Goal: Use online tool/utility: Utilize a website feature to perform a specific function

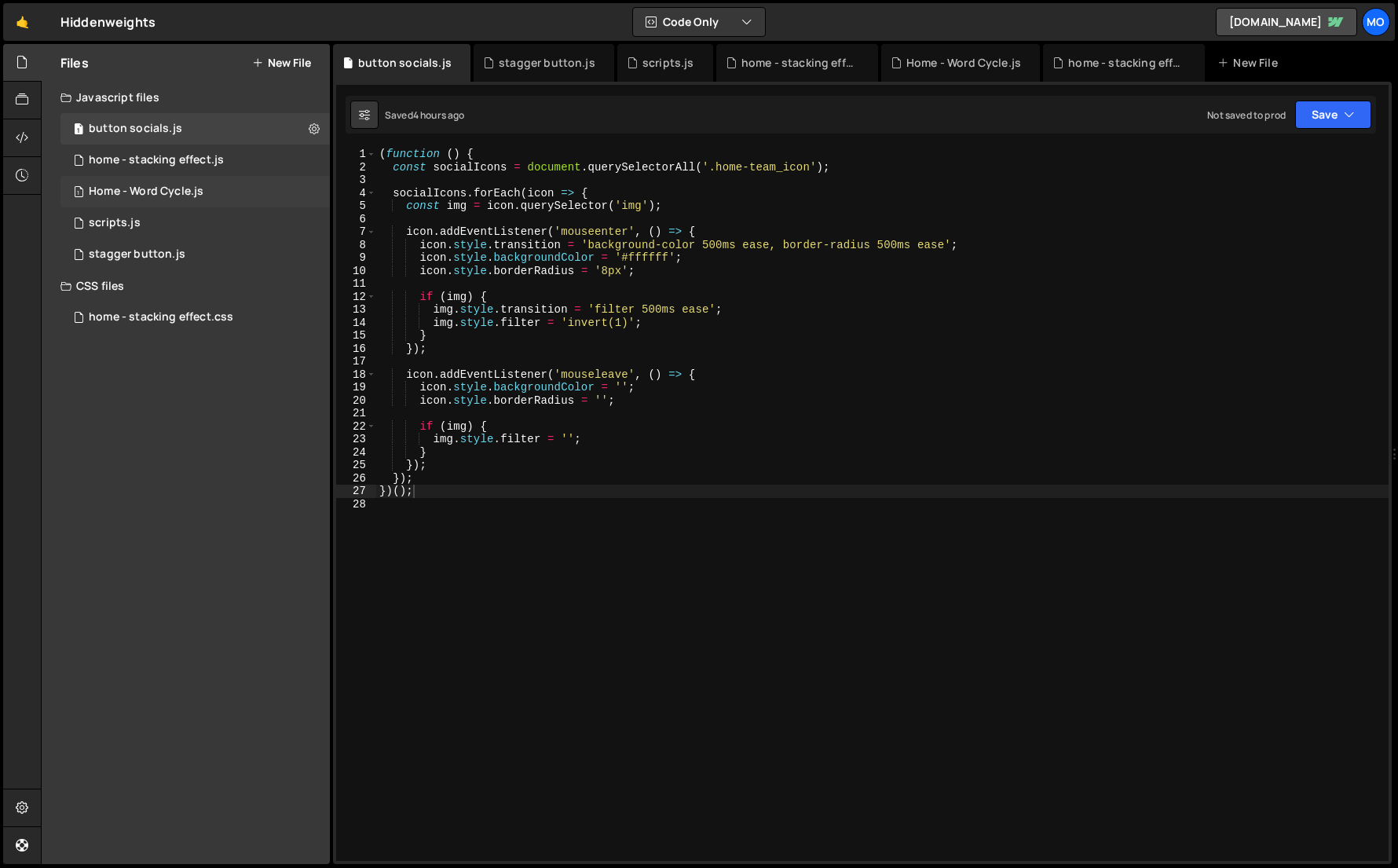
click at [176, 191] on div "Home - Word Cycle.js" at bounding box center [146, 191] width 114 height 14
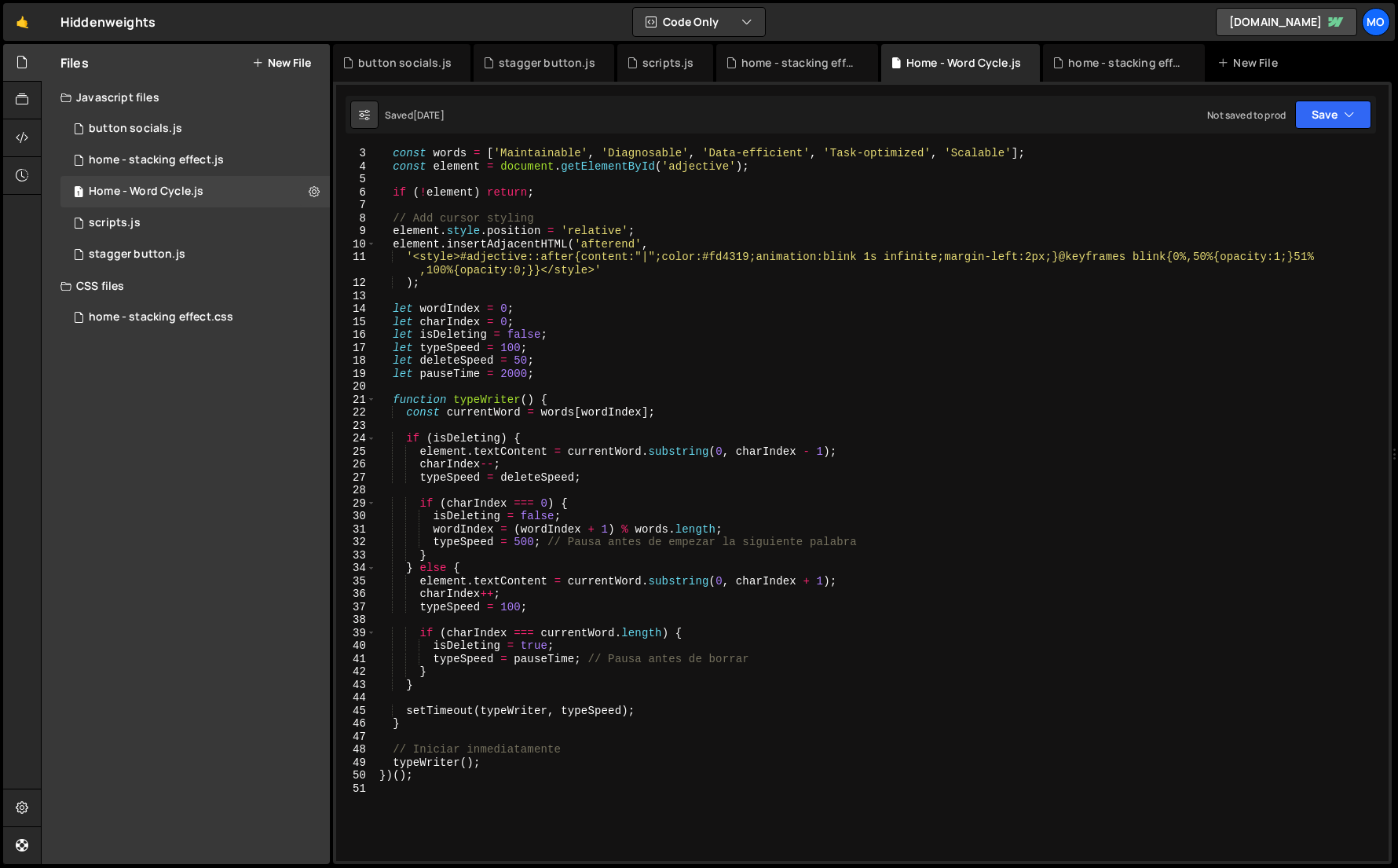
scroll to position [29, 0]
click at [512, 343] on div "const words = [ 'Maintainable' , 'Diagnosable' , 'Data-efficient' , 'Task-optim…" at bounding box center [879, 515] width 1006 height 739
click at [559, 308] on div "const words = [ 'Maintainable' , 'Diagnosable' , 'Data-efficient' , 'Task-optim…" at bounding box center [879, 515] width 1006 height 739
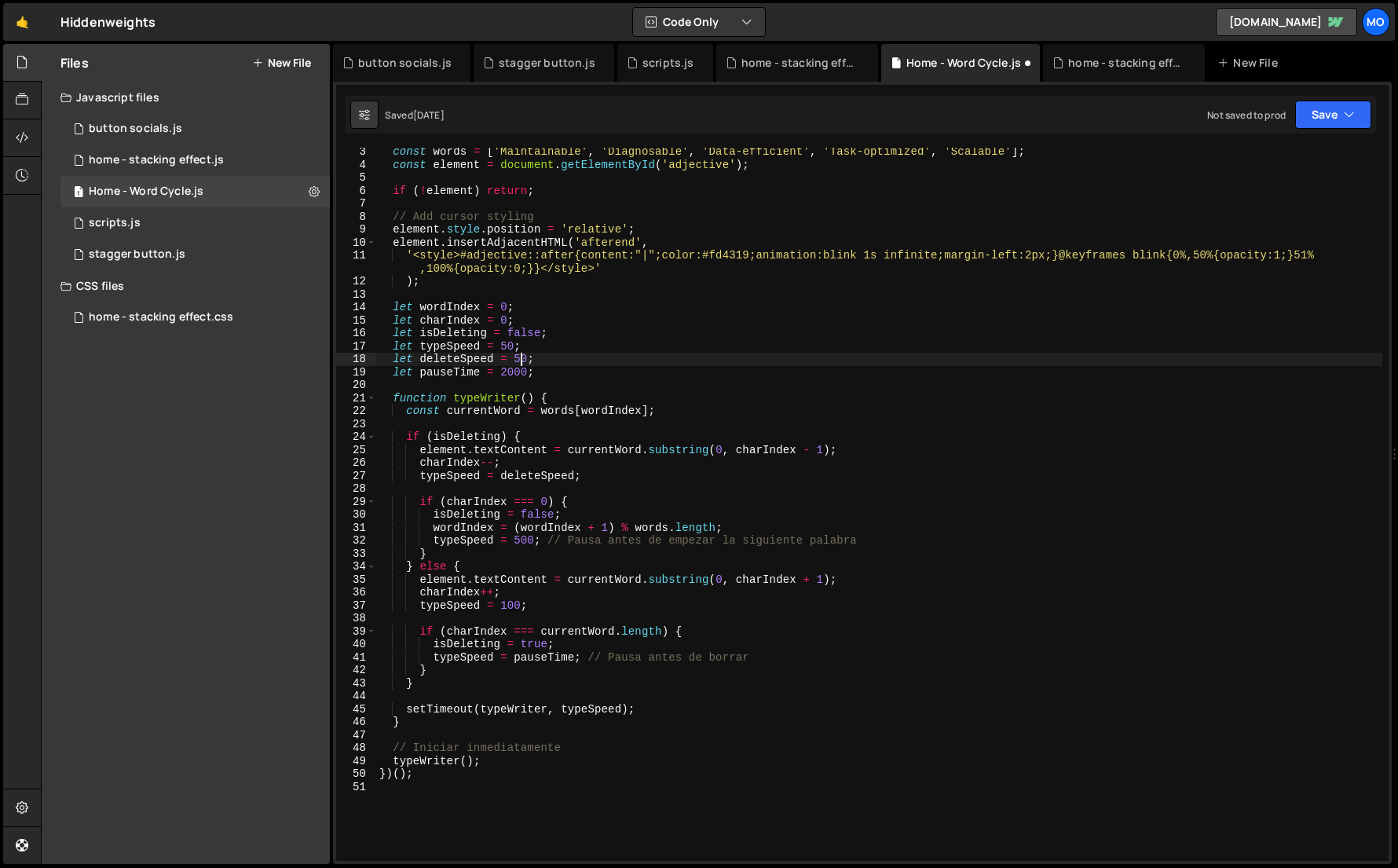
click at [523, 360] on div "const words = [ 'Maintainable' , 'Diagnosable' , 'Data-efficient' , 'Task-optim…" at bounding box center [879, 515] width 1006 height 739
click at [522, 376] on div "const words = [ 'Maintainable' , 'Diagnosable' , 'Data-efficient' , 'Task-optim…" at bounding box center [879, 515] width 1006 height 739
click at [505, 373] on div "const words = [ 'Maintainable' , 'Diagnosable' , 'Data-efficient' , 'Task-optim…" at bounding box center [879, 515] width 1006 height 739
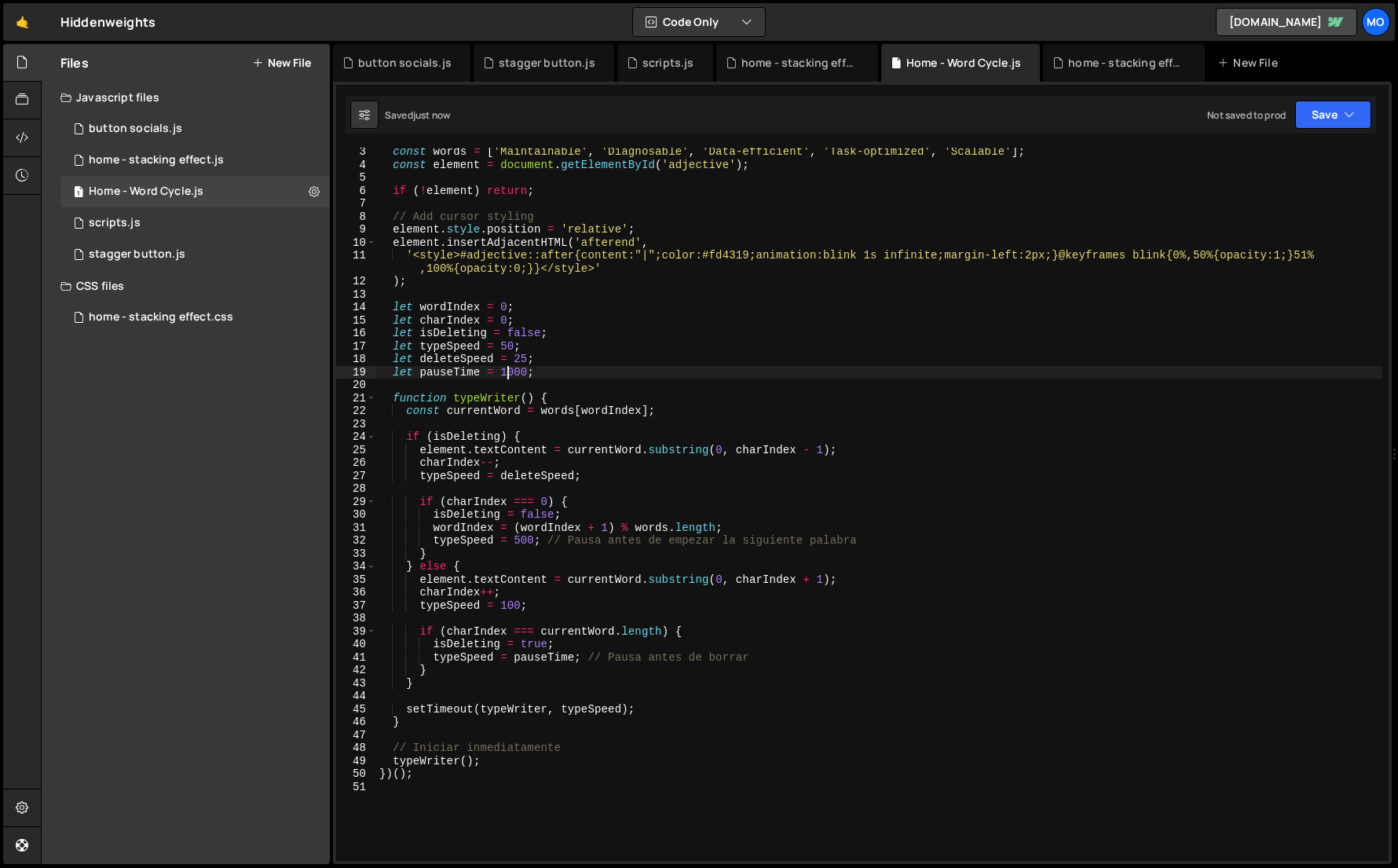
type textarea "let pauseTime = 1000;"
click at [205, 224] on div "1 scripts.js 0" at bounding box center [195, 223] width 270 height 31
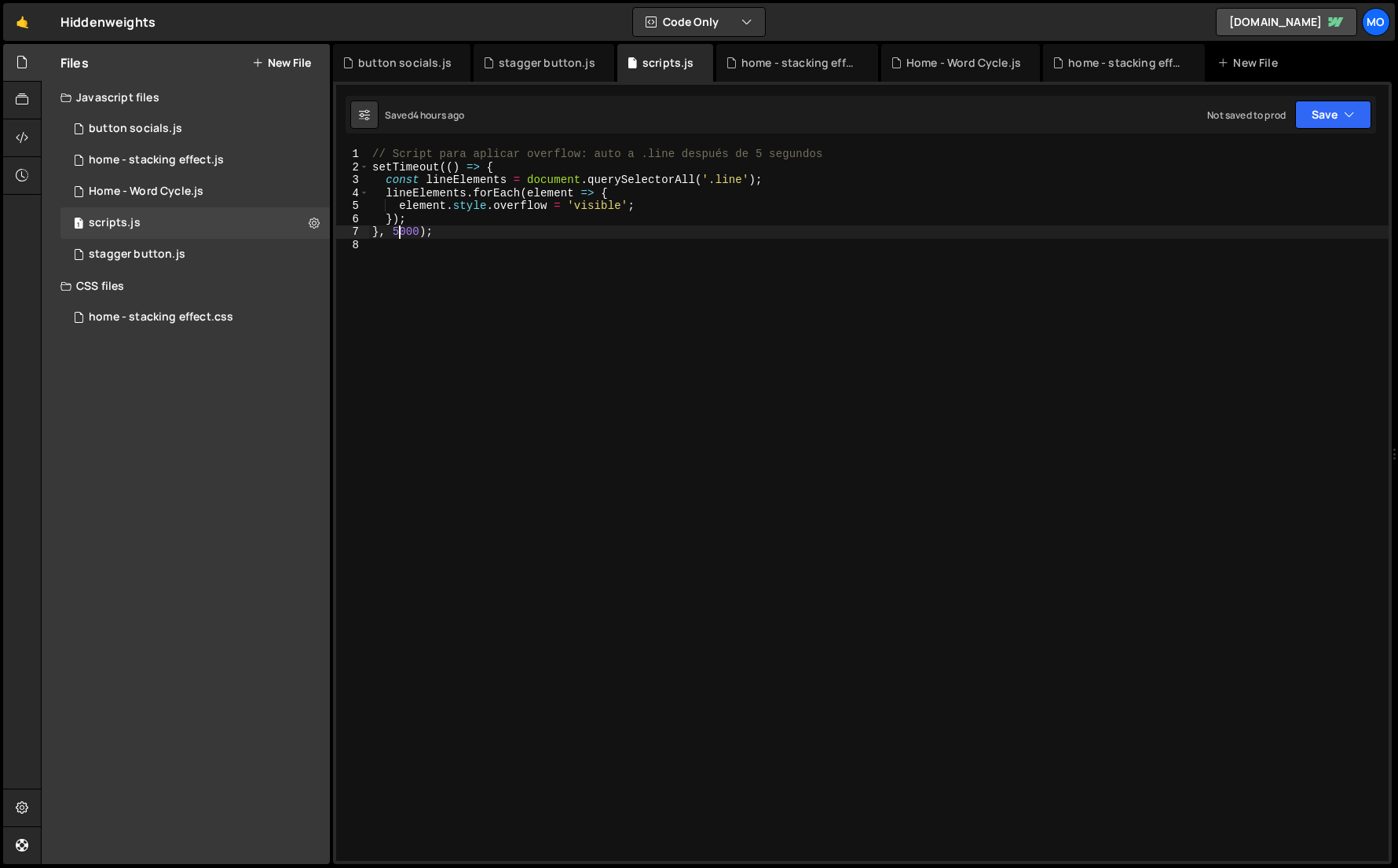
scroll to position [0, 3]
click at [398, 231] on div "// Script para aplicar overflow: auto a .line después de 5 segundos setTimeout …" at bounding box center [879, 516] width 1020 height 739
type textarea "}, 2500);"
click at [187, 185] on div "Home - Word Cycle.js" at bounding box center [146, 191] width 114 height 14
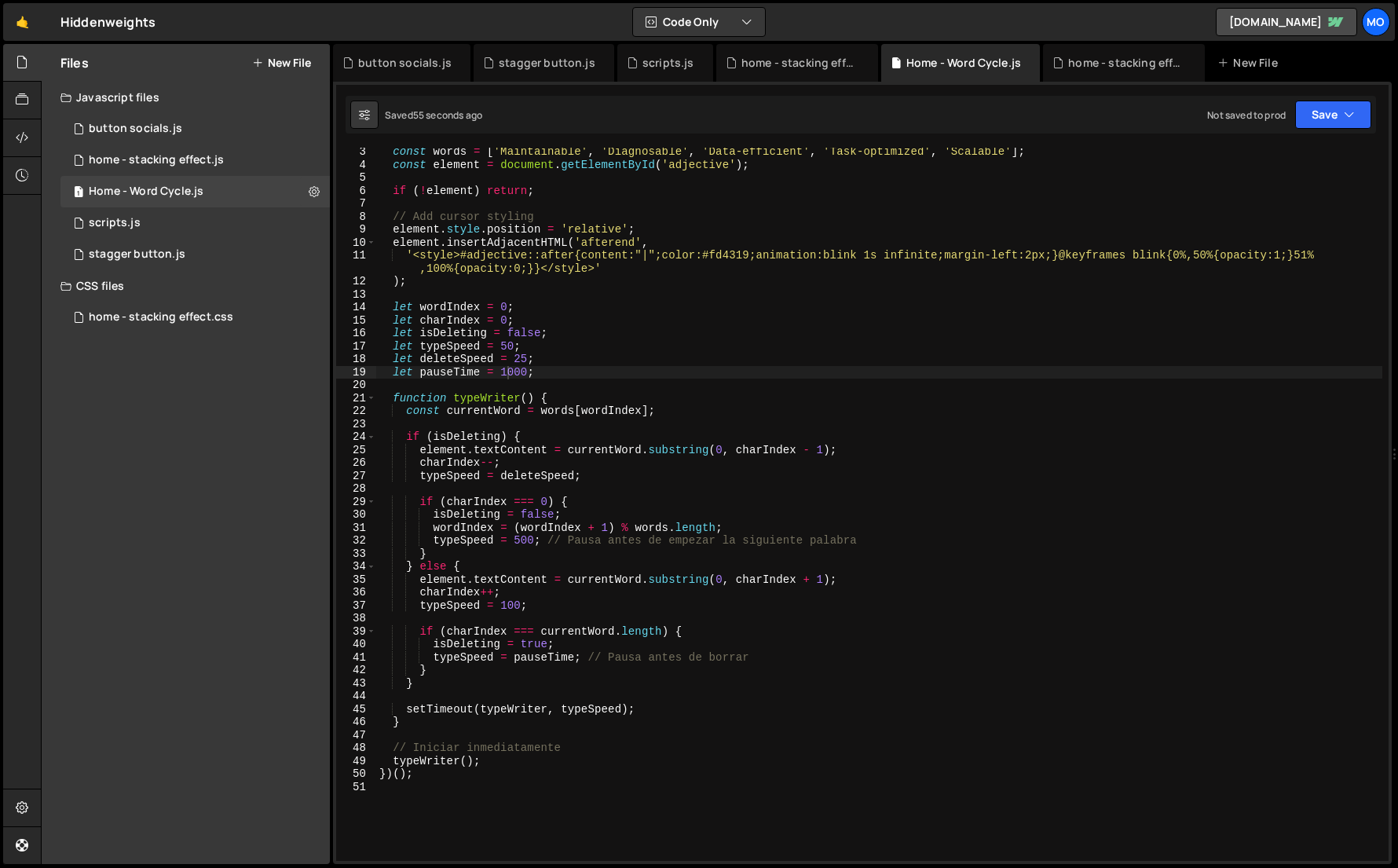
scroll to position [0, 9]
click at [504, 346] on div "const words = [ 'Maintainable' , 'Diagnosable' , 'Data-efficient' , 'Task-optim…" at bounding box center [879, 515] width 1006 height 739
drag, startPoint x: 503, startPoint y: 346, endPoint x: 512, endPoint y: 346, distance: 9.0
click at [512, 346] on div "const words = [ 'Maintainable' , 'Diagnosable' , 'Data-efficient' , 'Task-optim…" at bounding box center [879, 515] width 1006 height 739
drag, startPoint x: 517, startPoint y: 363, endPoint x: 525, endPoint y: 363, distance: 8.0
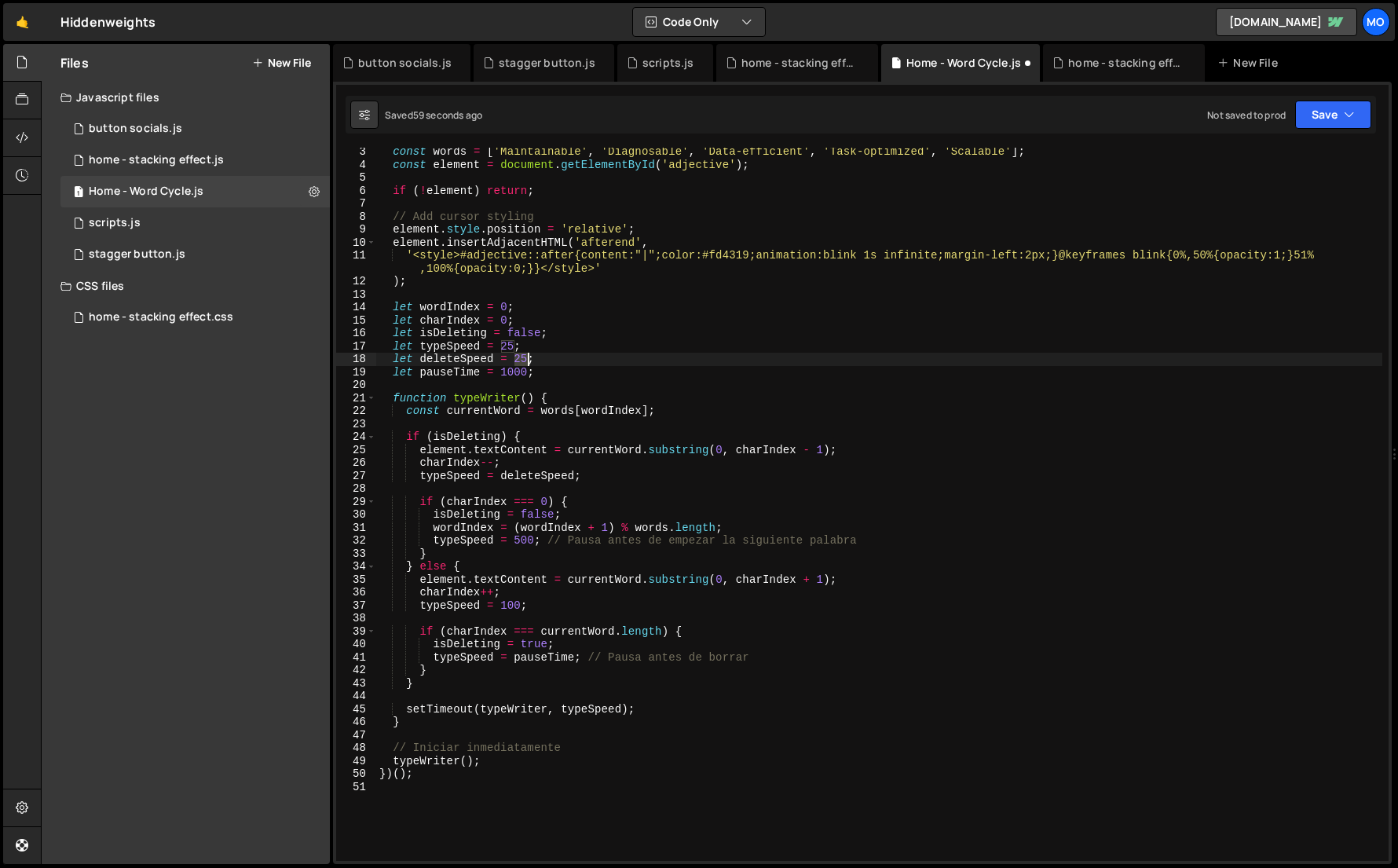
click at [525, 363] on div "const words = [ 'Maintainable' , 'Diagnosable' , 'Data-efficient' , 'Task-optim…" at bounding box center [879, 515] width 1006 height 739
click at [512, 372] on div "const words = [ 'Maintainable' , 'Diagnosable' , 'Data-efficient' , 'Task-optim…" at bounding box center [879, 515] width 1006 height 739
drag, startPoint x: 501, startPoint y: 346, endPoint x: 513, endPoint y: 346, distance: 12.0
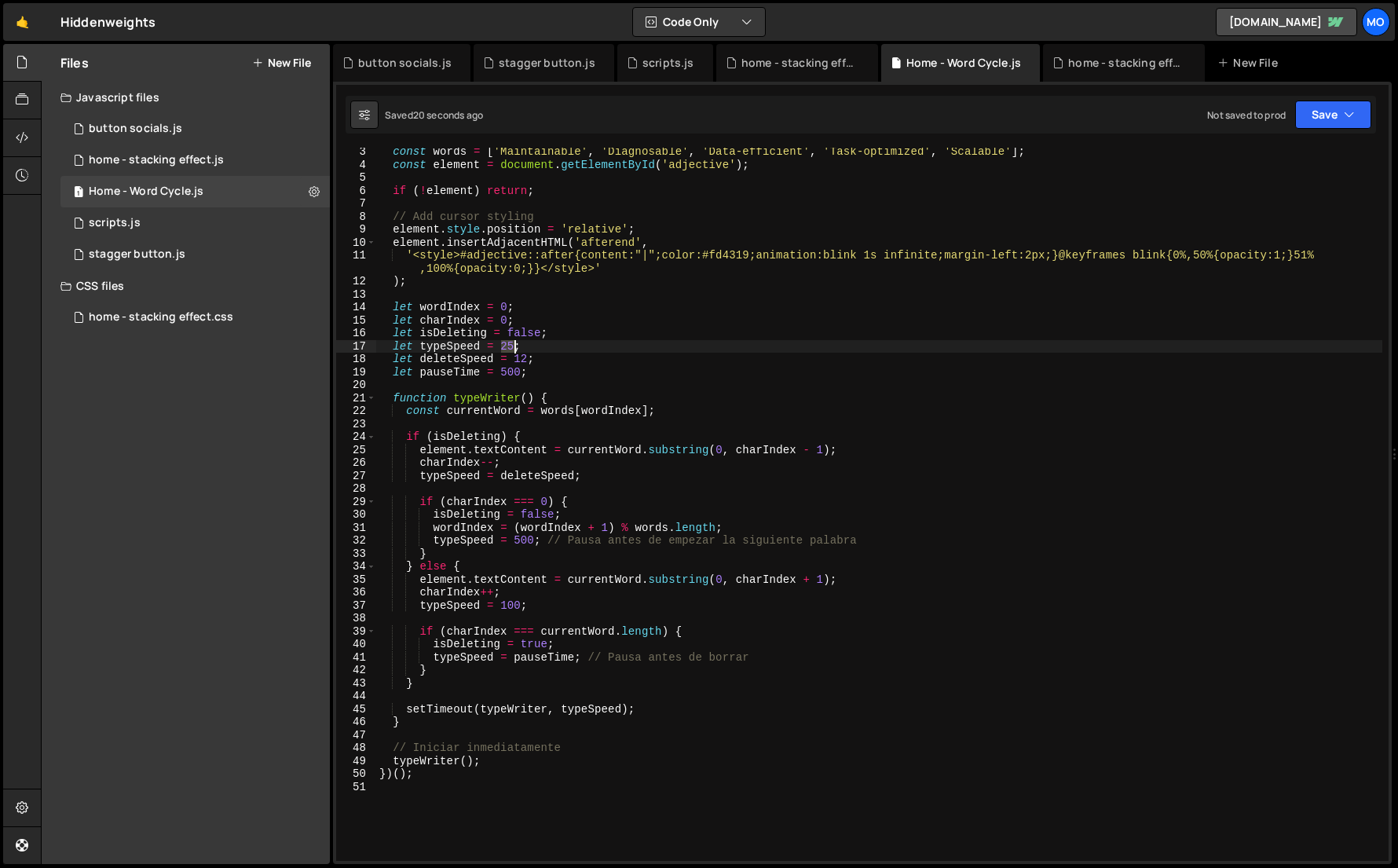
click at [513, 346] on div "const words = [ 'Maintainable' , 'Diagnosable' , 'Data-efficient' , 'Task-optim…" at bounding box center [879, 515] width 1006 height 739
click at [512, 375] on div "const words = [ 'Maintainable' , 'Diagnosable' , 'Data-efficient' , 'Task-optim…" at bounding box center [879, 515] width 1006 height 739
click at [507, 341] on div "const words = [ 'Maintainable' , 'Diagnosable' , 'Data-efficient' , 'Task-optim…" at bounding box center [879, 515] width 1006 height 739
click at [477, 360] on div "const words = [ 'Maintainable' , 'Diagnosable' , 'Data-efficient' , 'Task-optim…" at bounding box center [879, 515] width 1006 height 739
drag, startPoint x: 503, startPoint y: 373, endPoint x: 521, endPoint y: 374, distance: 18.0
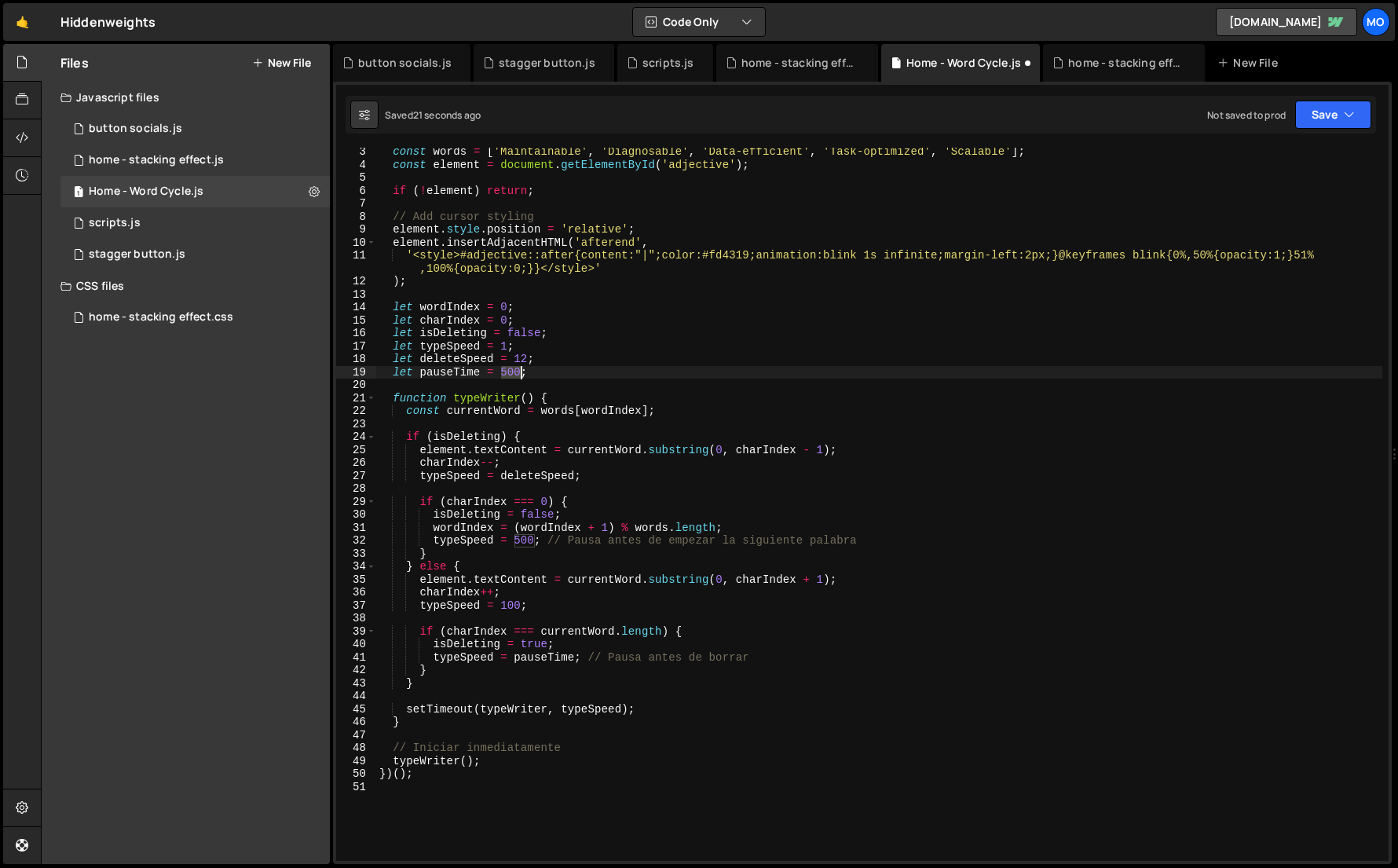
click at [521, 374] on div "const words = [ 'Maintainable' , 'Diagnosable' , 'Data-efficient' , 'Task-optim…" at bounding box center [879, 515] width 1006 height 739
drag, startPoint x: 516, startPoint y: 360, endPoint x: 525, endPoint y: 360, distance: 9.0
click at [525, 360] on div "const words = [ 'Maintainable' , 'Diagnosable' , 'Data-efficient' , 'Task-optim…" at bounding box center [879, 515] width 1006 height 739
click at [506, 373] on div "const words = [ 'Maintainable' , 'Diagnosable' , 'Data-efficient' , 'Task-optim…" at bounding box center [879, 515] width 1006 height 739
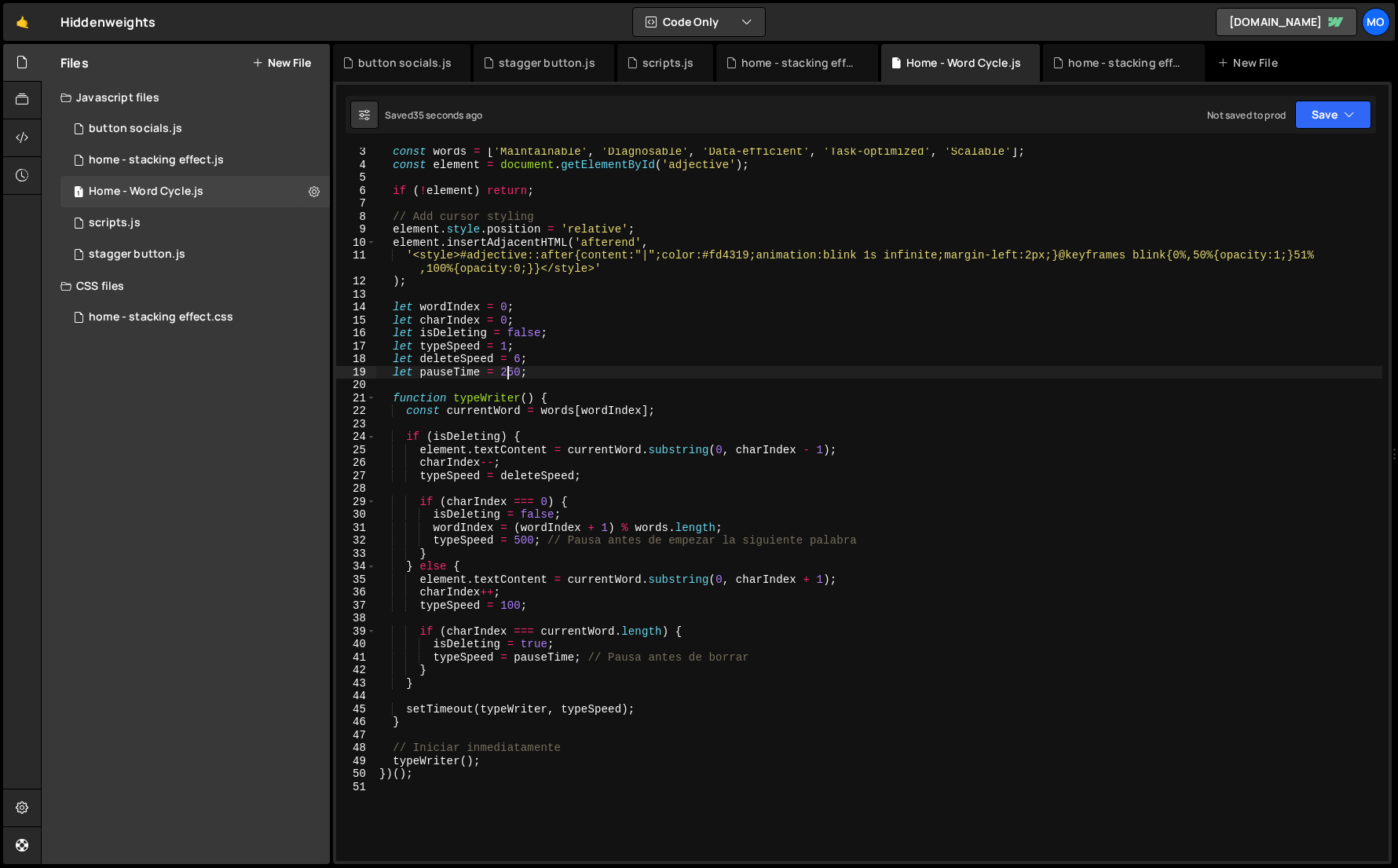
click at [508, 350] on div "const words = [ 'Maintainable' , 'Diagnosable' , 'Data-efficient' , 'Task-optim…" at bounding box center [879, 515] width 1006 height 739
drag, startPoint x: 501, startPoint y: 373, endPoint x: 519, endPoint y: 373, distance: 18.0
click at [519, 373] on div "const words = [ 'Maintainable' , 'Diagnosable' , 'Data-efficient' , 'Task-optim…" at bounding box center [879, 515] width 1006 height 739
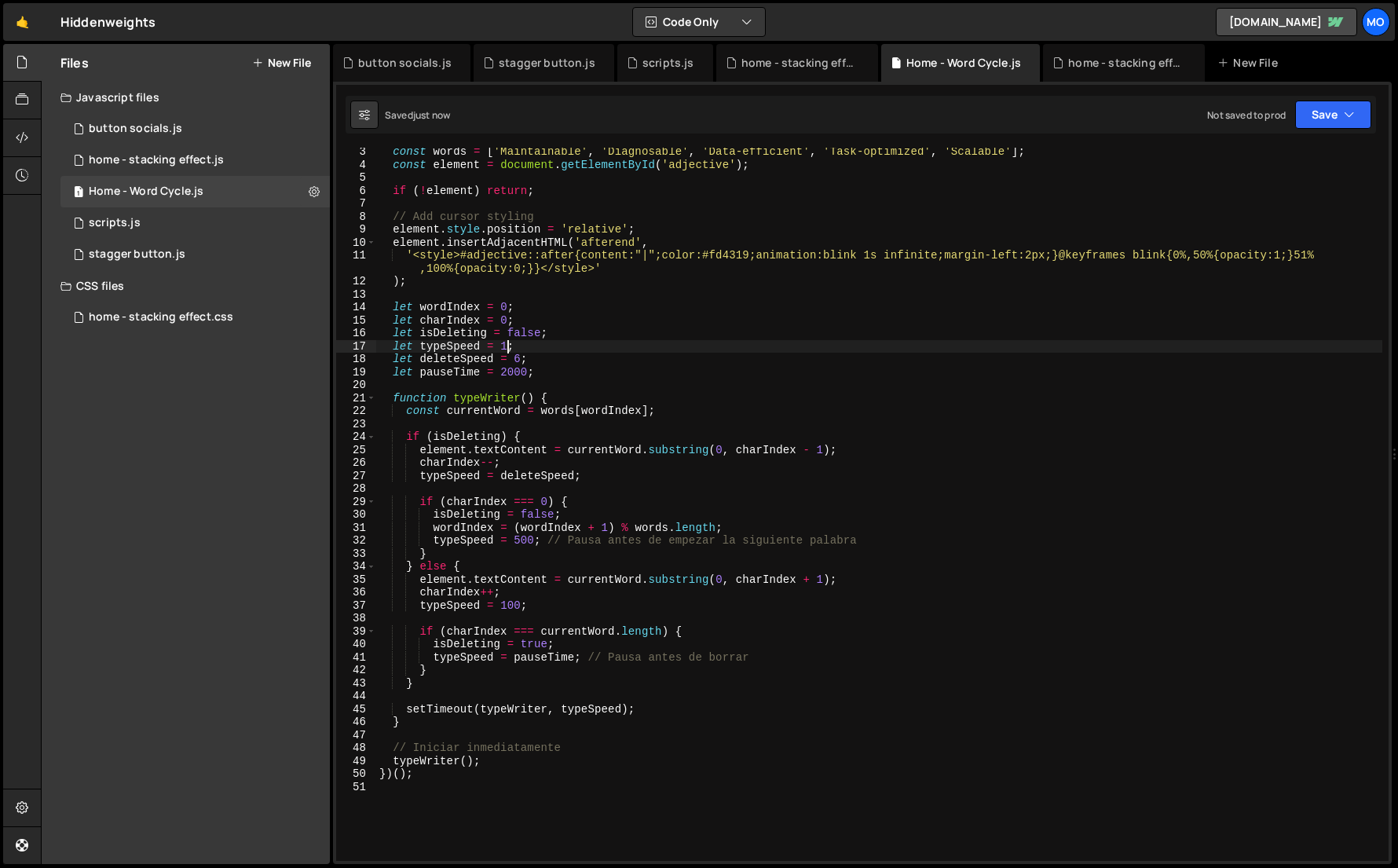
click at [507, 348] on div "const words = [ 'Maintainable' , 'Diagnosable' , 'Data-efficient' , 'Task-optim…" at bounding box center [879, 515] width 1006 height 739
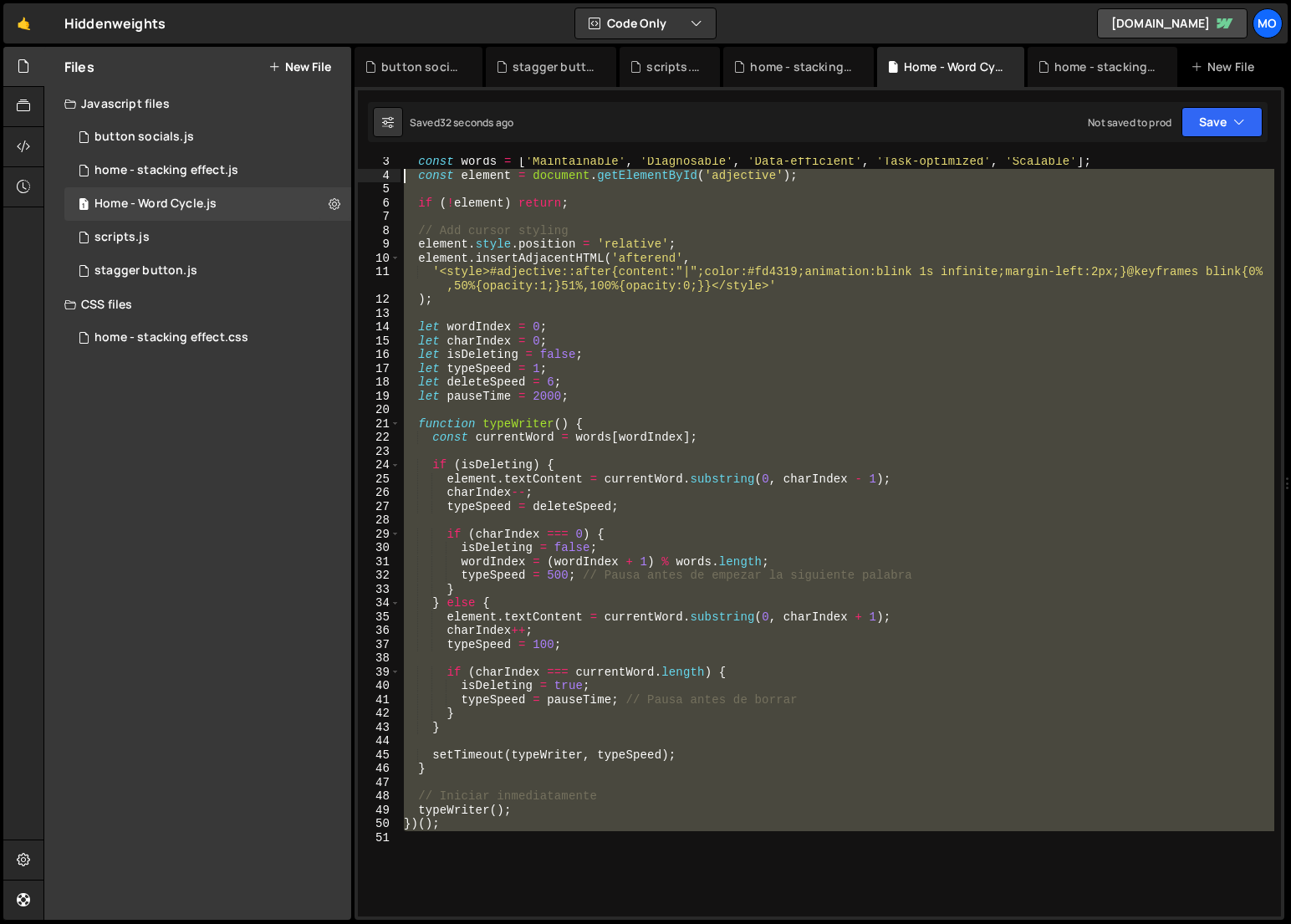
scroll to position [0, 0]
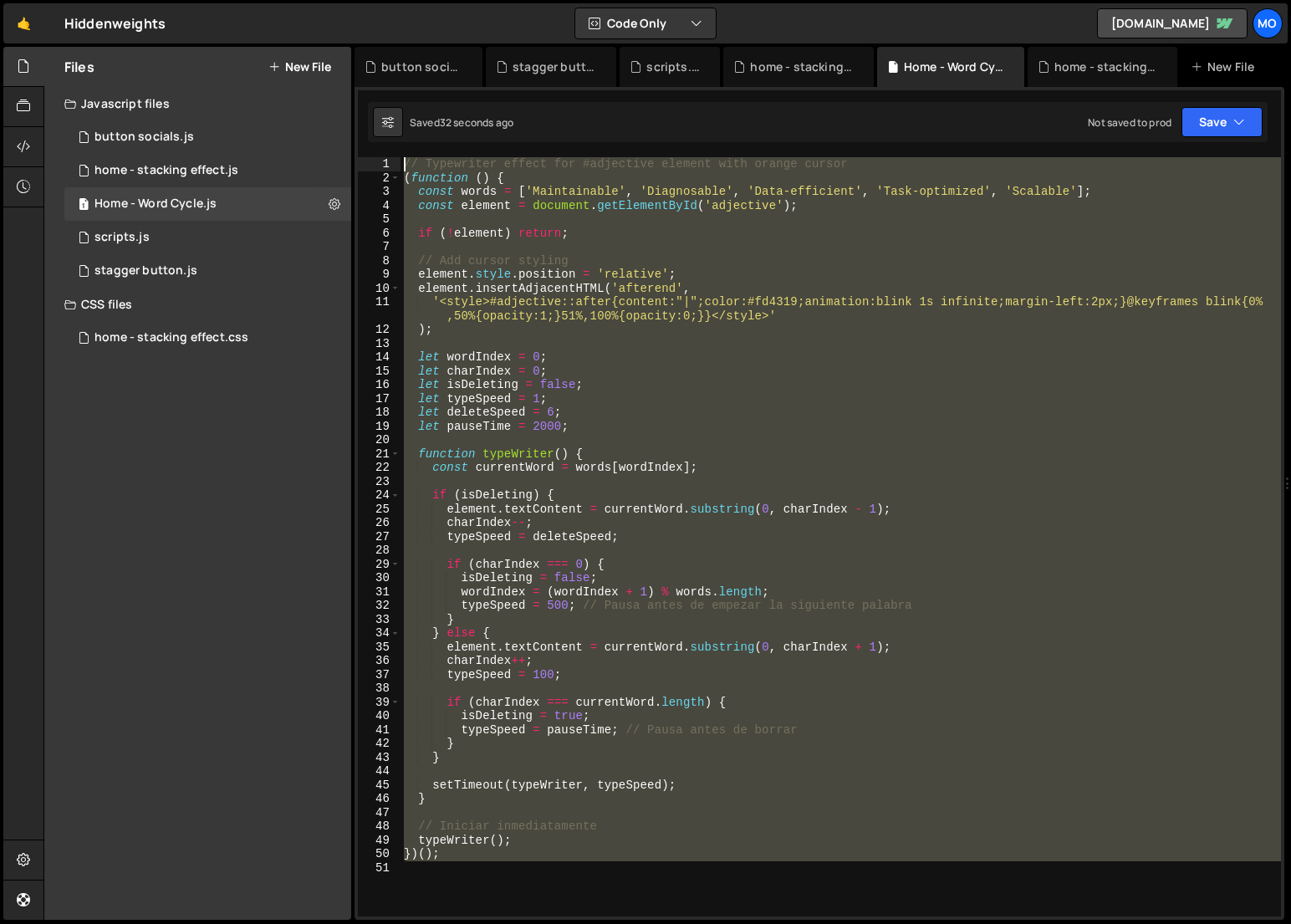
drag, startPoint x: 540, startPoint y: 835, endPoint x: 287, endPoint y: 100, distance: 777.3
click at [287, 100] on div "Files New File Javascript files 1 button socials.js 0 1 home - stacking effect.…" at bounding box center [667, 483] width 1247 height 873
type textarea "// Typewriter effect for #adjective element with orange cursor (function () {"
click at [1026, 345] on div "// Typewriter effect for #adjective element with orange cursor ( function ( ) {…" at bounding box center [840, 536] width 880 height 759
paste textarea
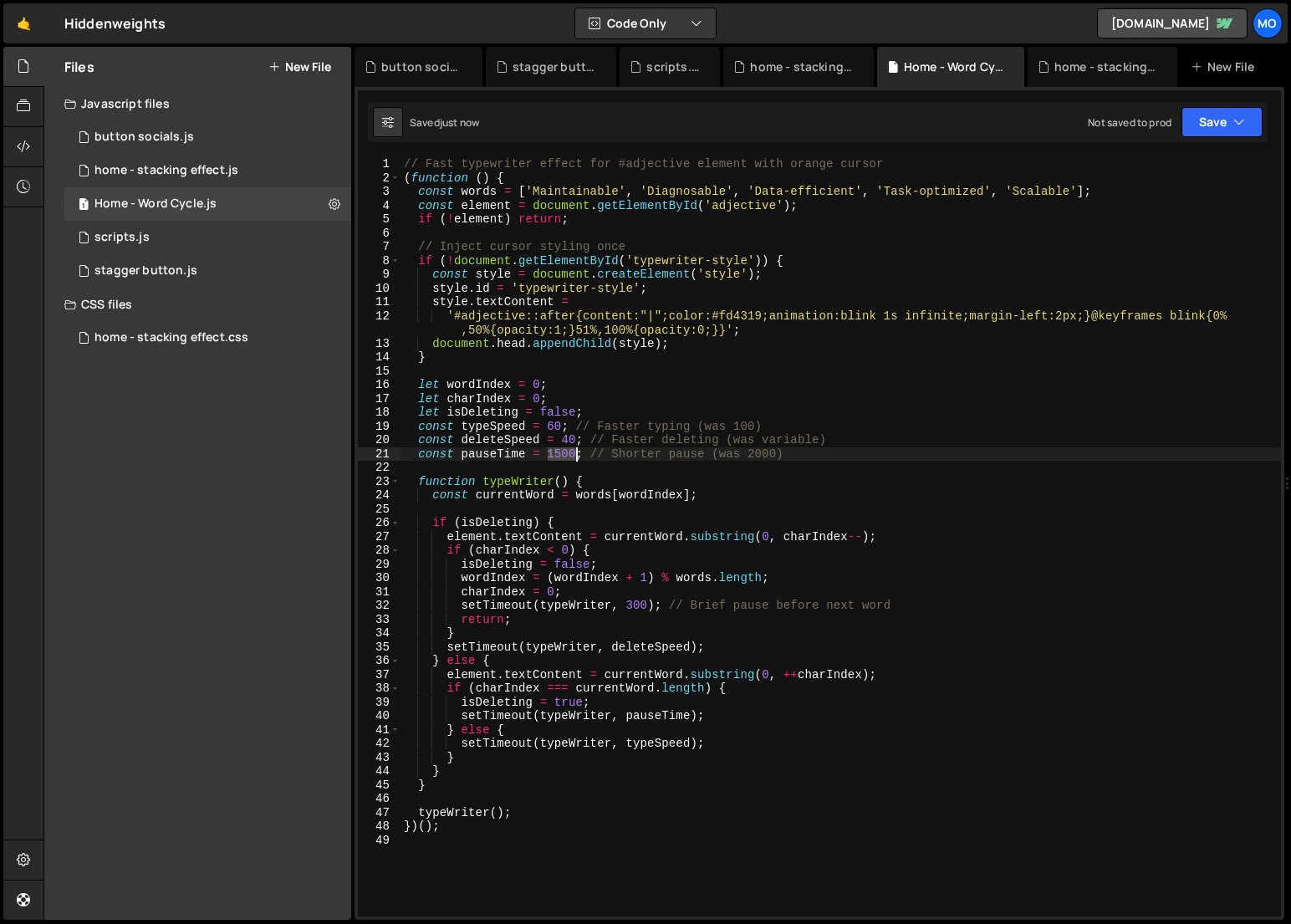
drag, startPoint x: 546, startPoint y: 454, endPoint x: 574, endPoint y: 456, distance: 28.1
click at [574, 456] on div "// Fast typewriter effect for #adjective element with orange cursor ( function …" at bounding box center [840, 550] width 880 height 787
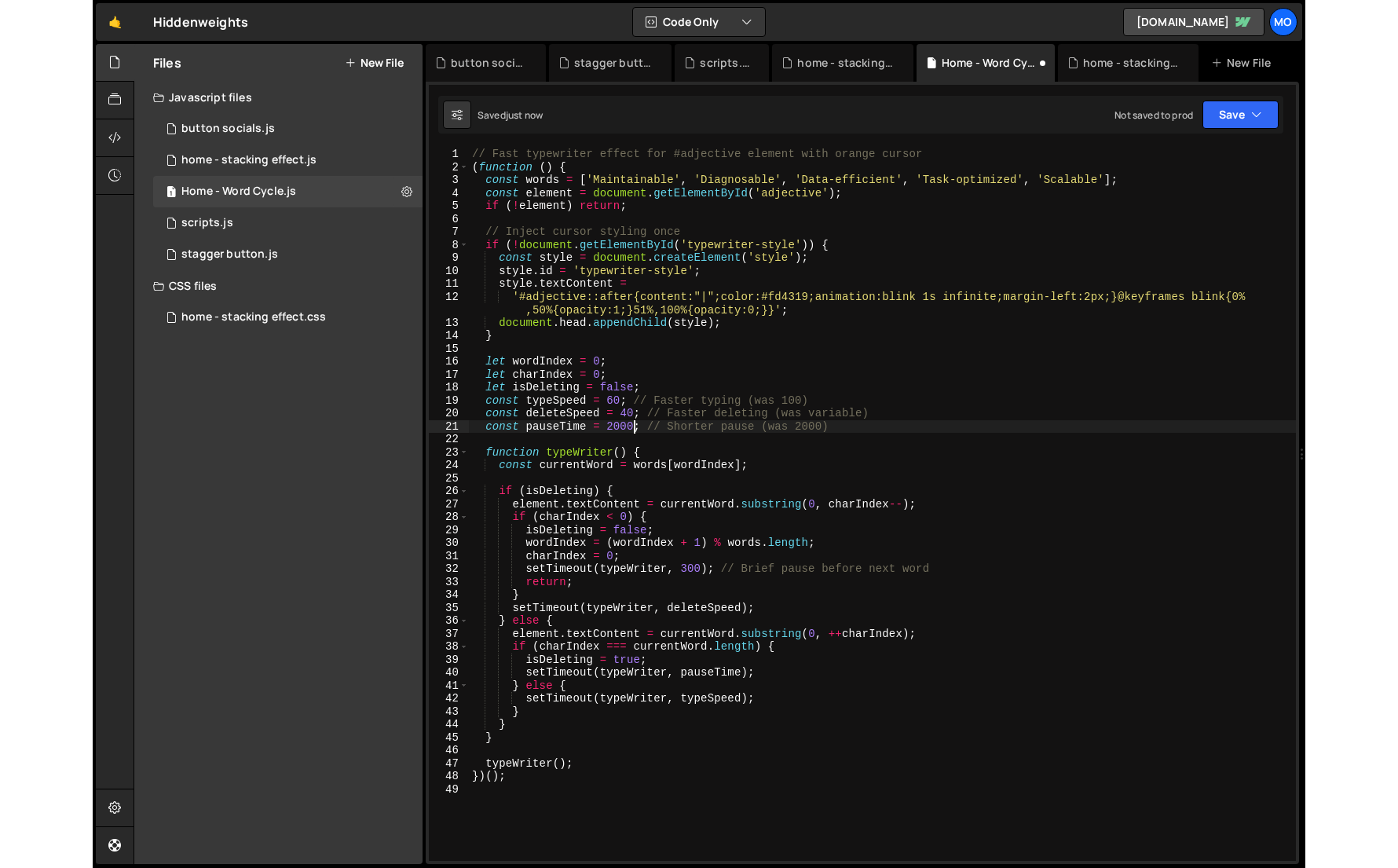
scroll to position [0, 11]
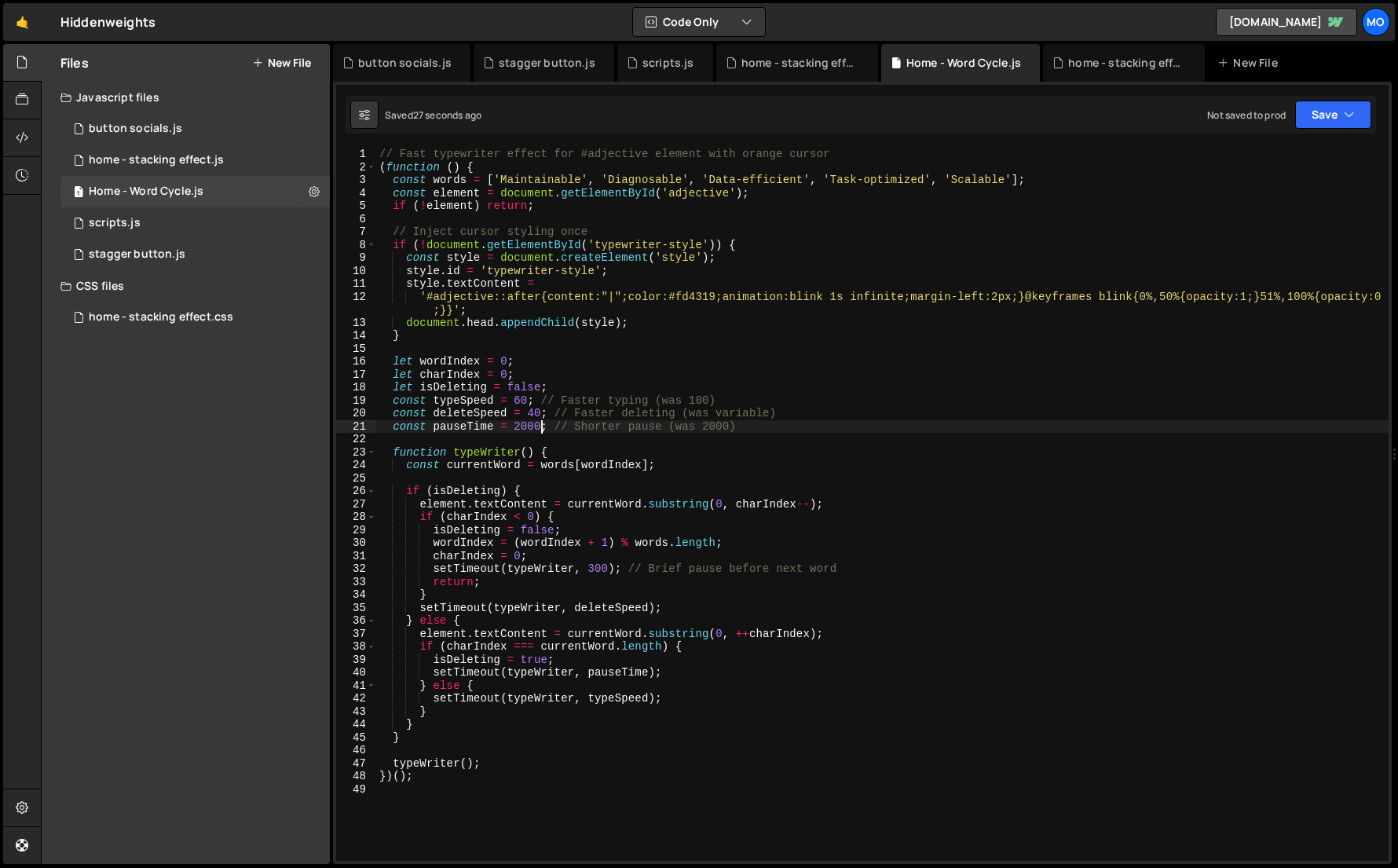
click at [536, 320] on div "// Fast typewriter effect for #adjective element with orange cursor ( function …" at bounding box center [882, 516] width 1012 height 739
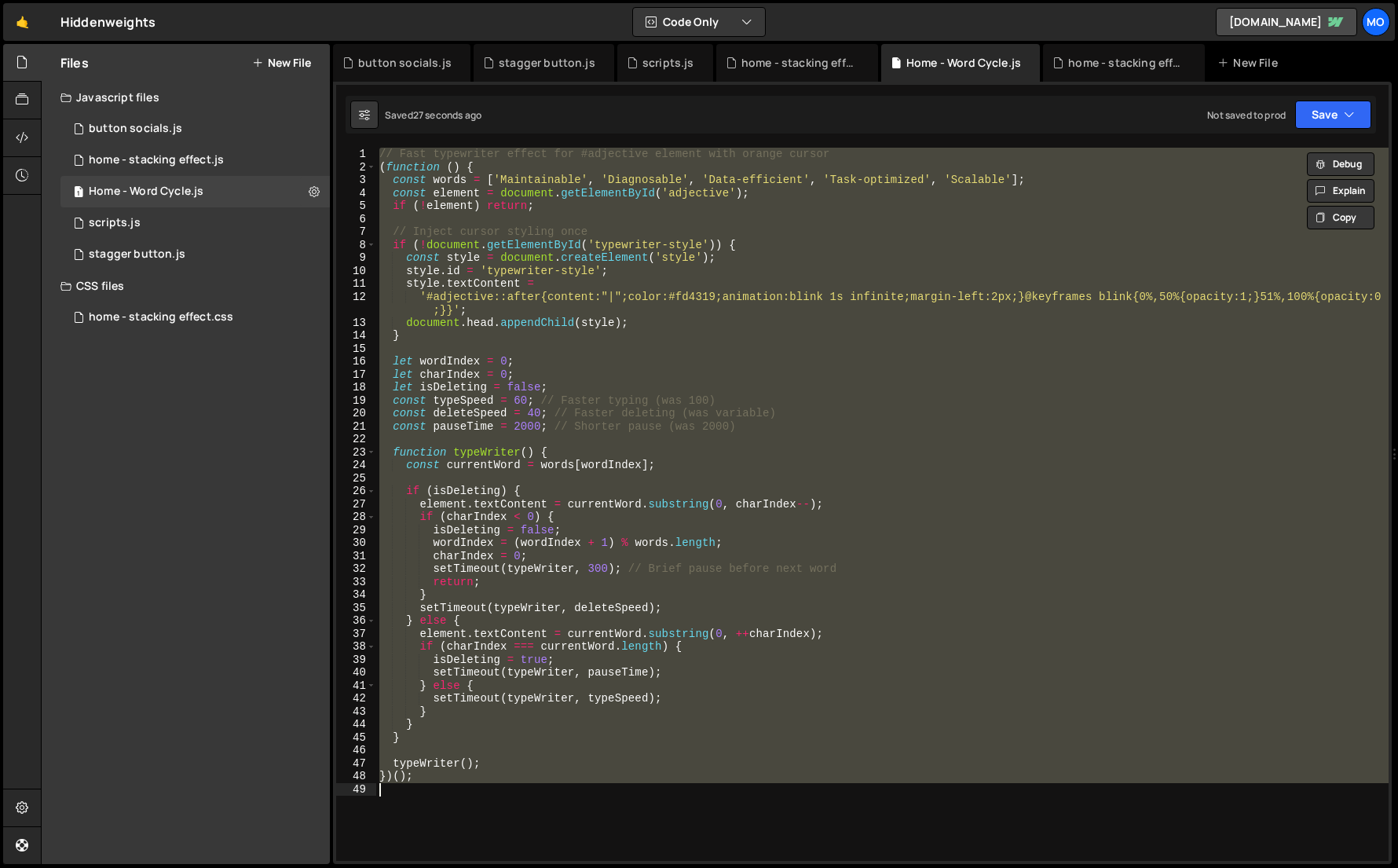
scroll to position [0, 2]
paste textarea
type textarea "})();"
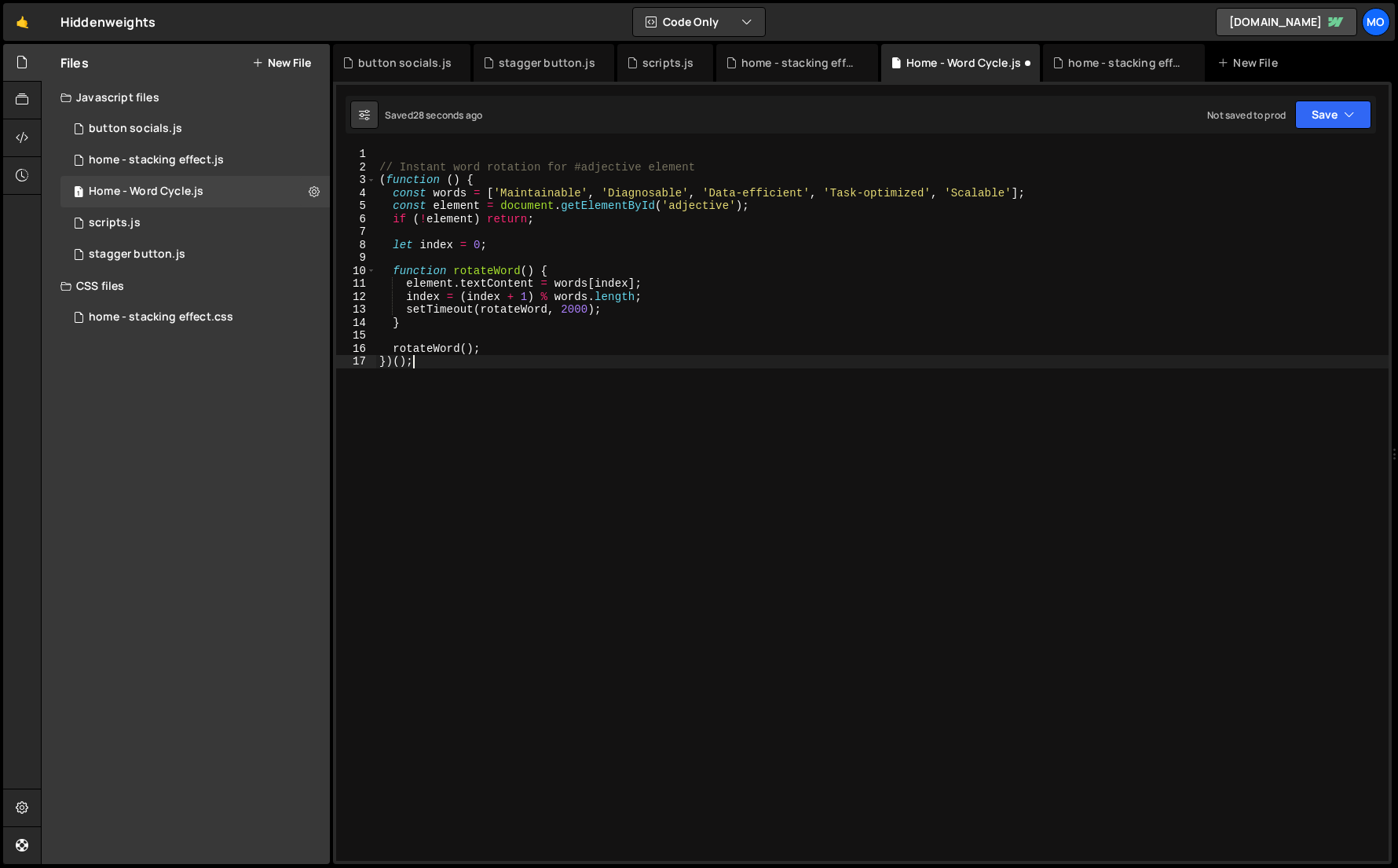
scroll to position [0, 0]
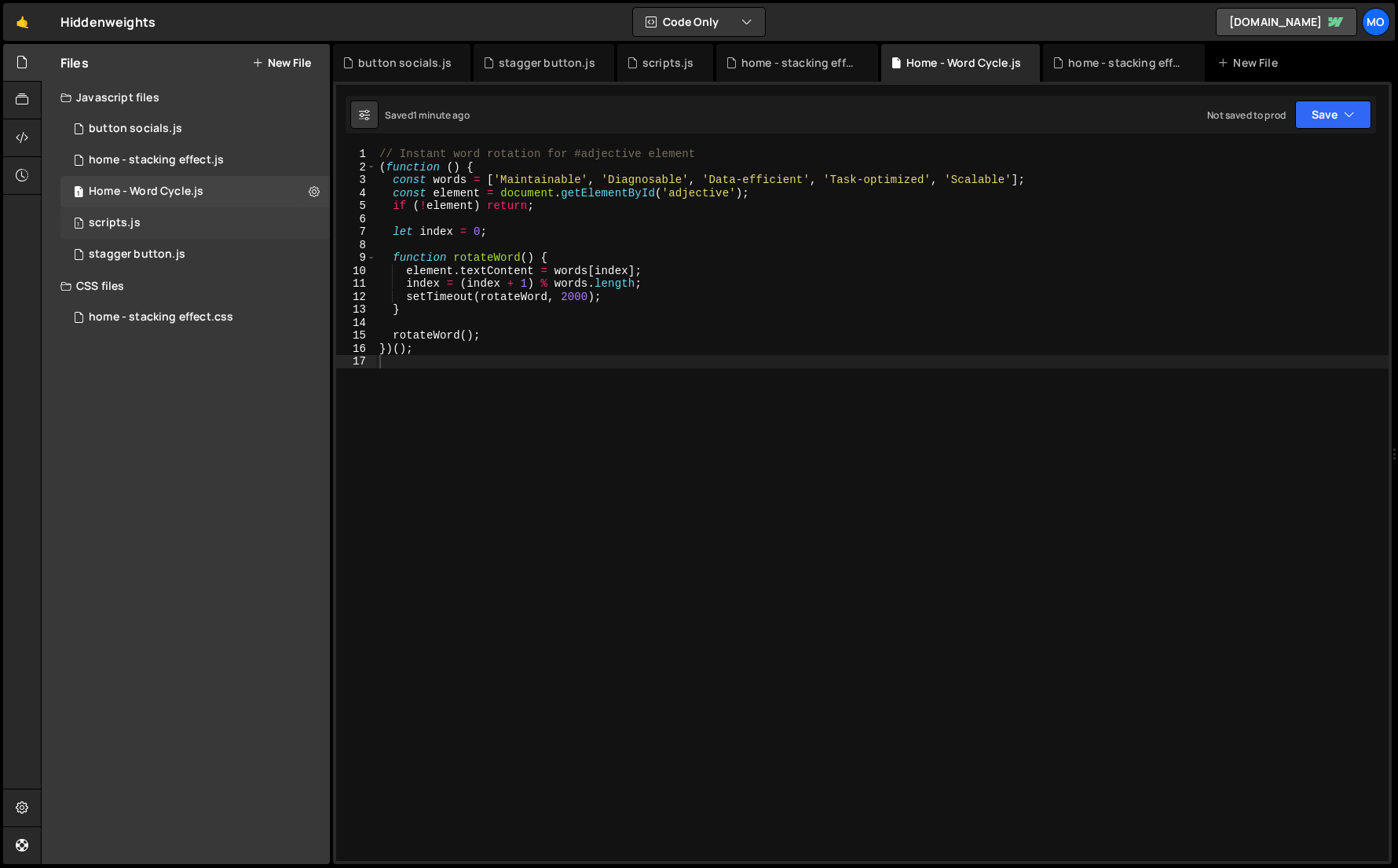
click at [201, 223] on div "1 scripts.js 0" at bounding box center [195, 223] width 270 height 31
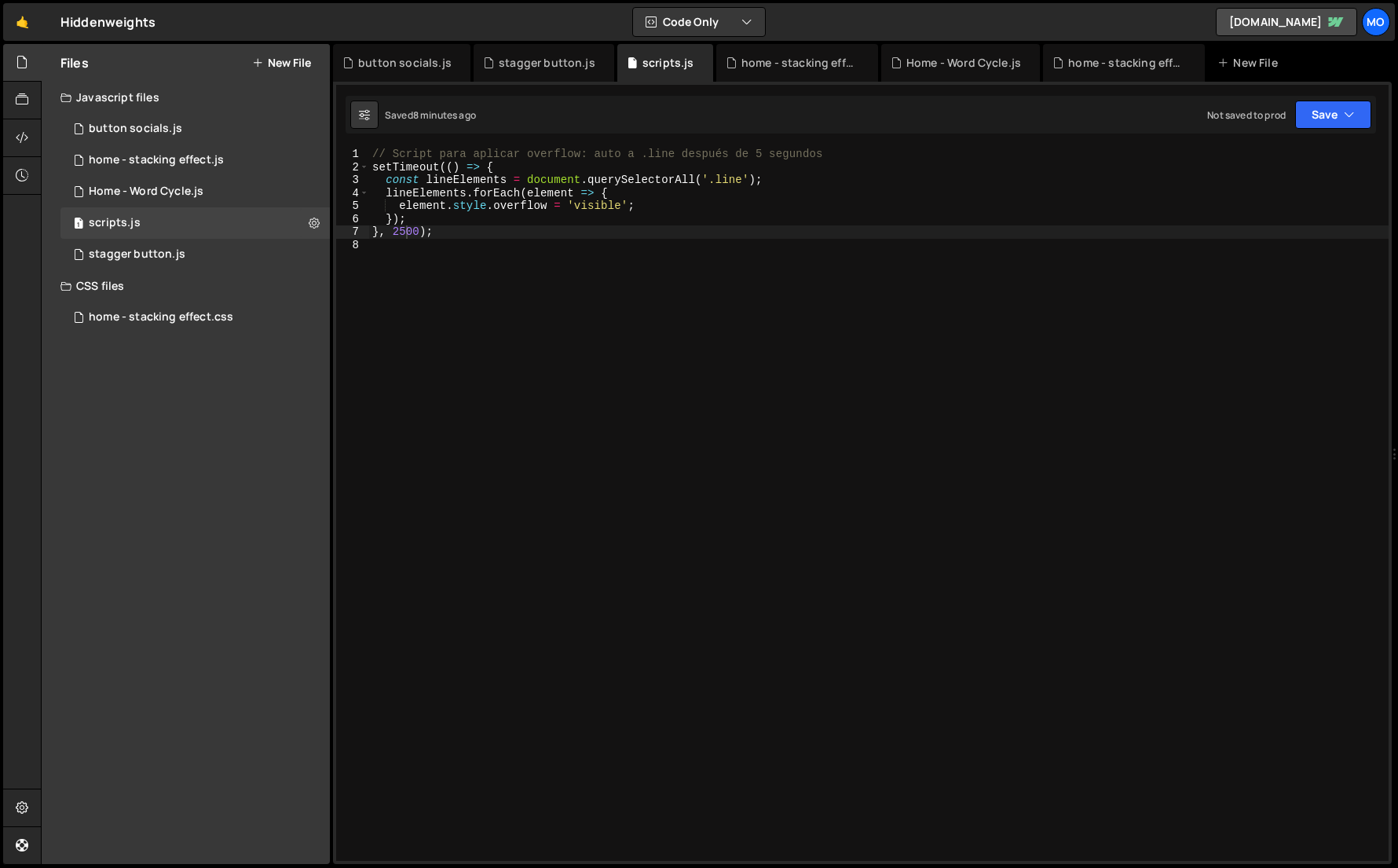
click at [406, 230] on div "// Script para aplicar overflow: auto a .line después de 5 segundos setTimeout …" at bounding box center [879, 516] width 1020 height 739
click at [1104, 225] on div "// Script para aplicar overflow: auto a .line después de 5 segundos setTimeout …" at bounding box center [879, 516] width 1020 height 739
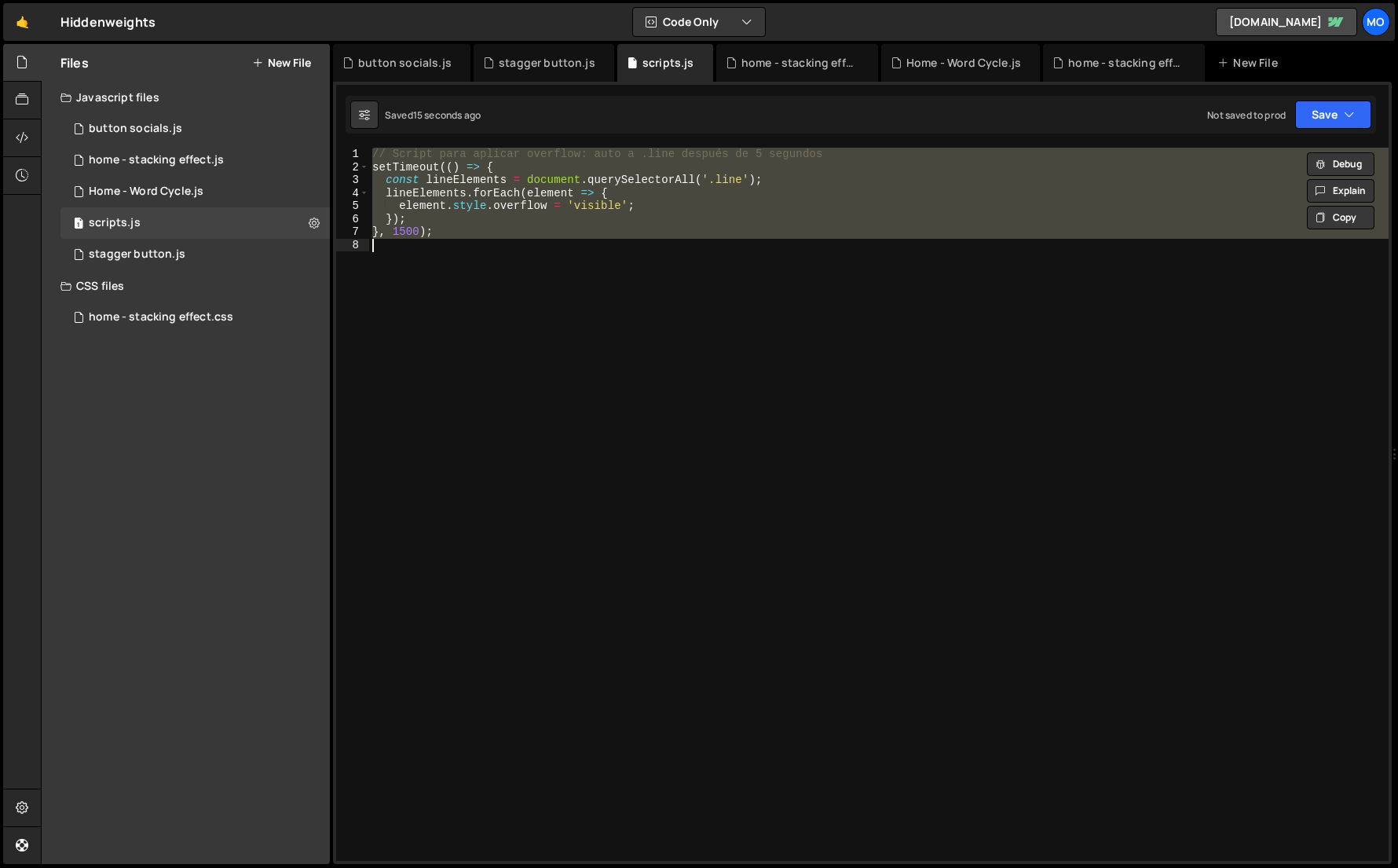
paste textarea ")();"
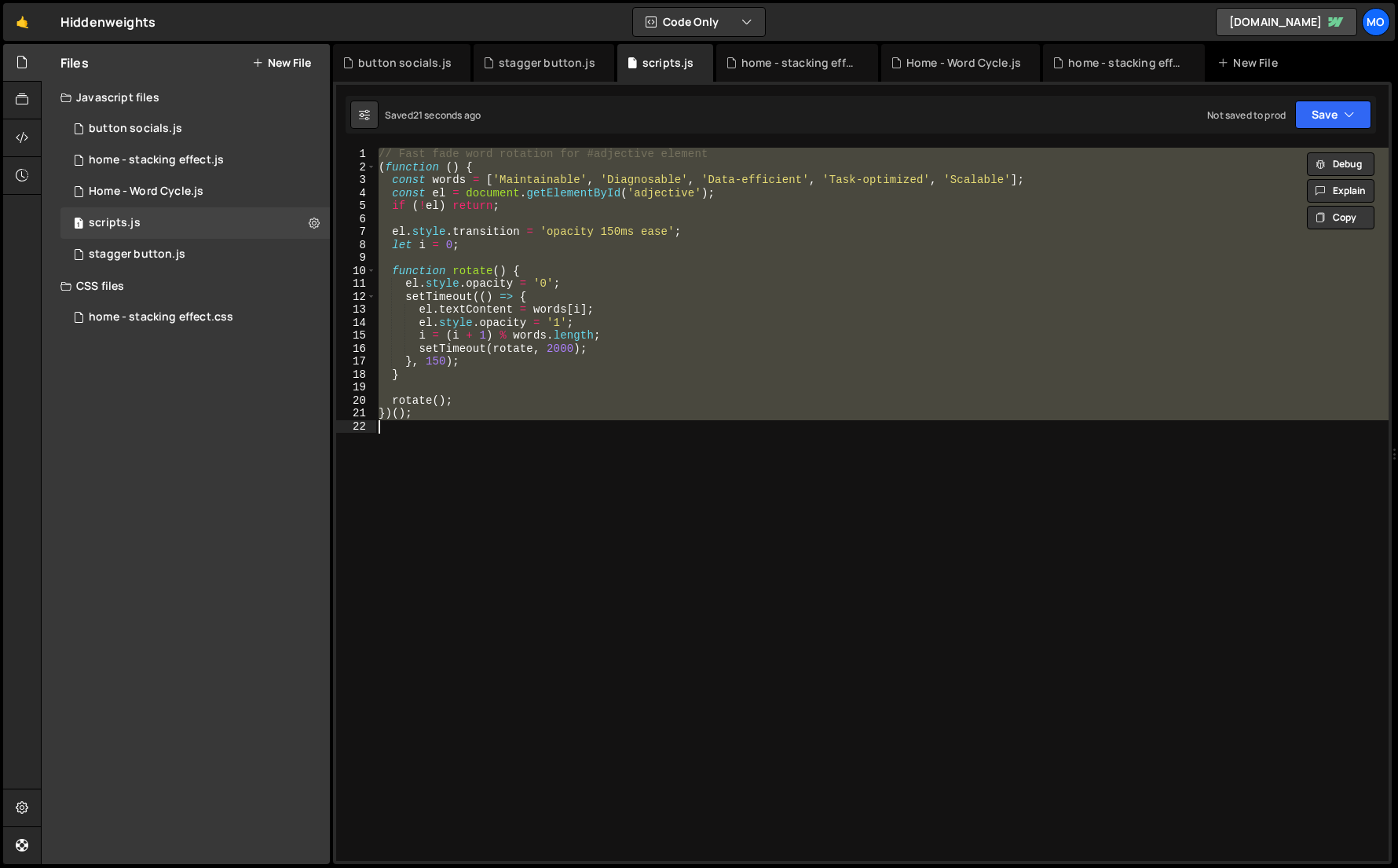
paste textarea
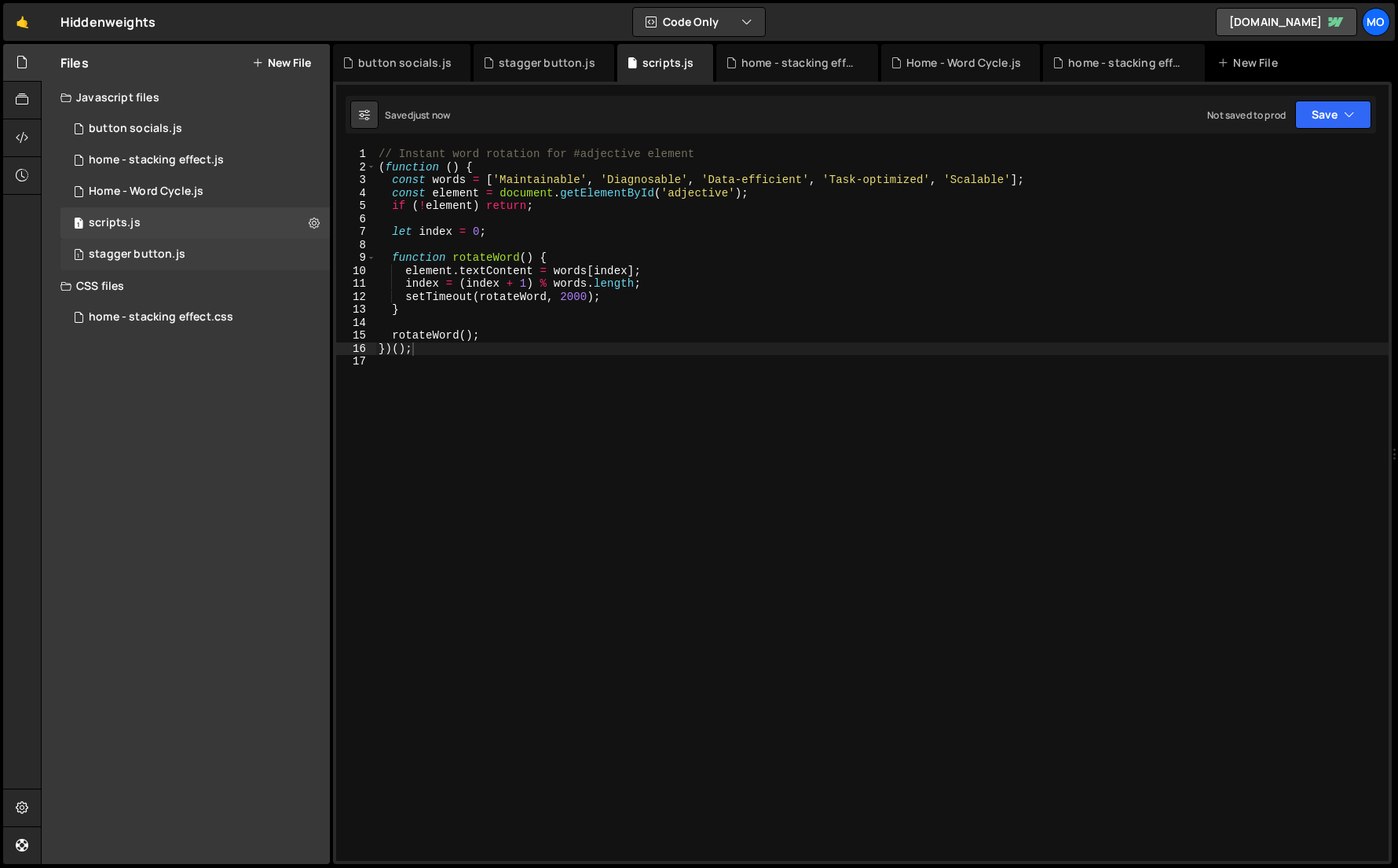
click at [268, 245] on div "1 stagger button.js 0" at bounding box center [195, 255] width 270 height 31
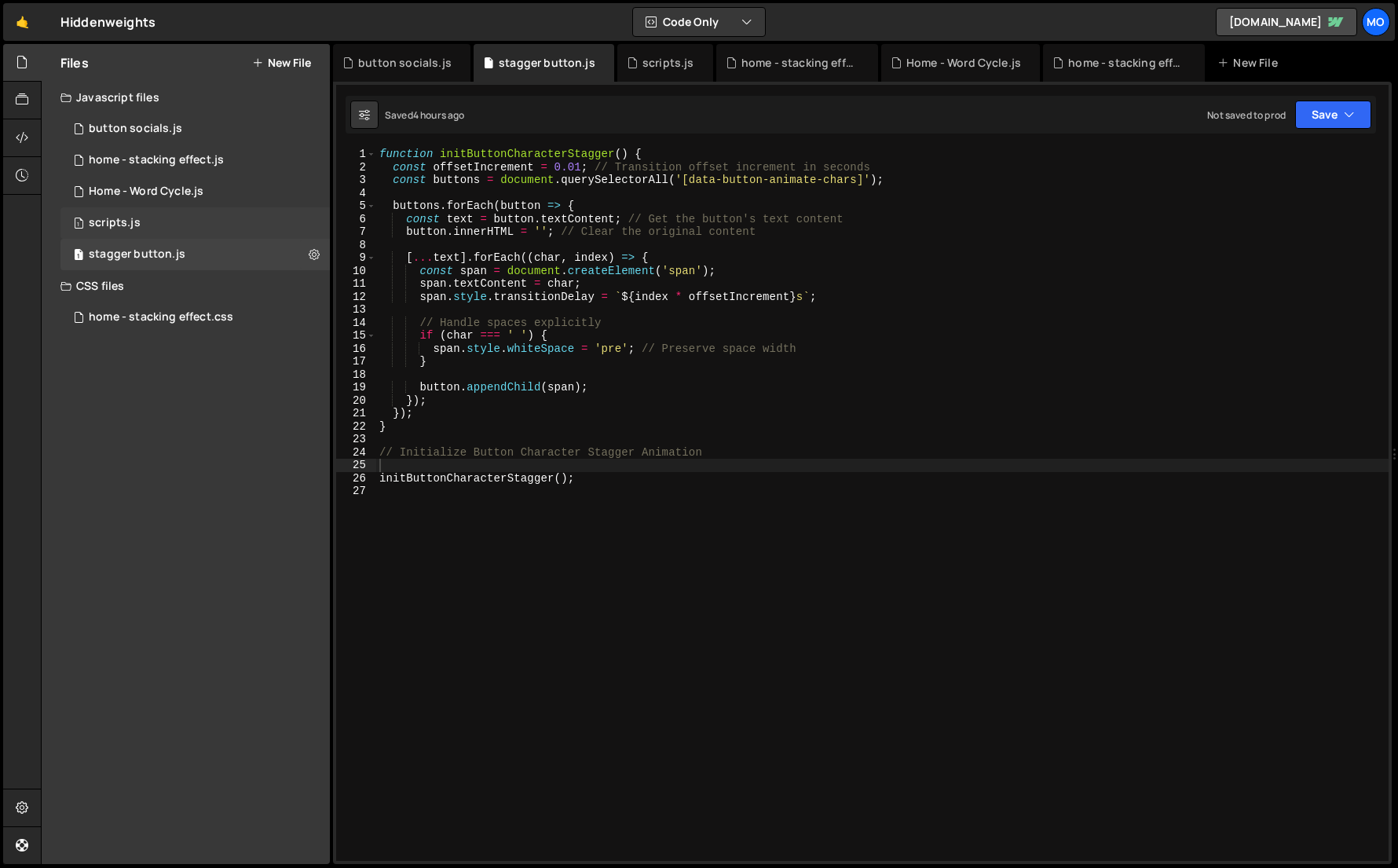
click at [180, 230] on div "1 scripts.js 0" at bounding box center [195, 223] width 270 height 31
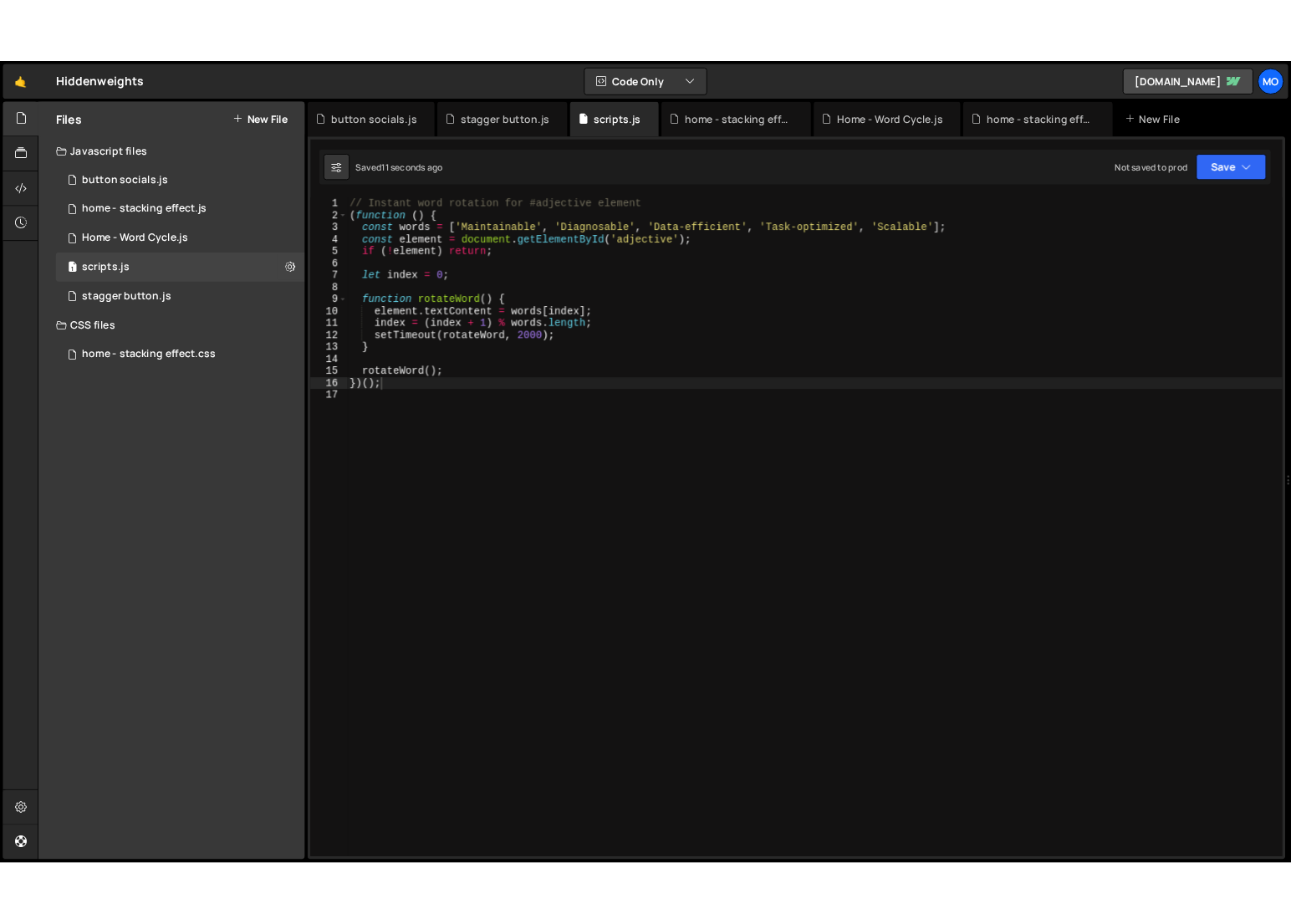
scroll to position [0, 1]
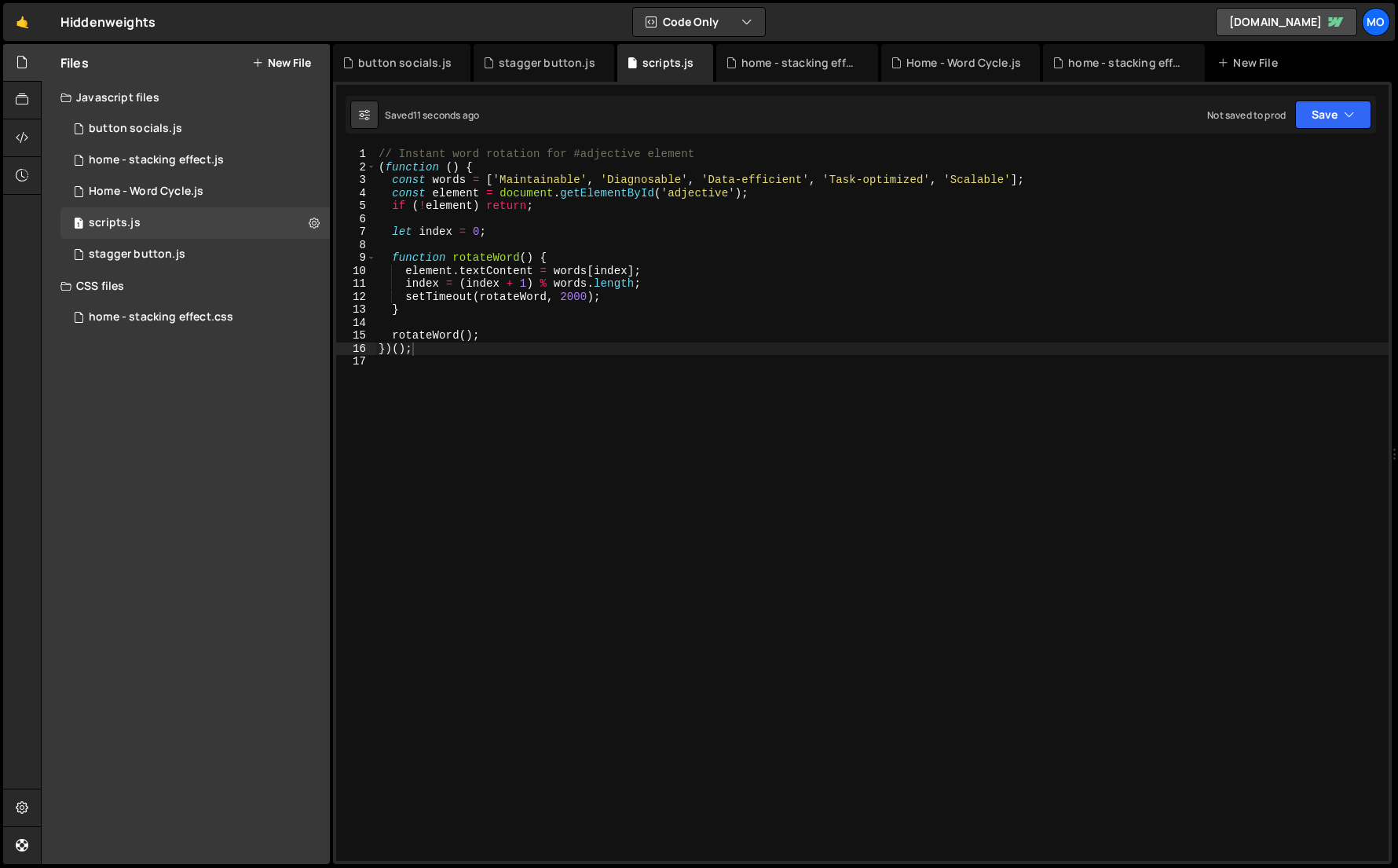
click at [386, 314] on div "// Instant word rotation for #adjective element ( function ( ) { const words = …" at bounding box center [881, 516] width 1013 height 739
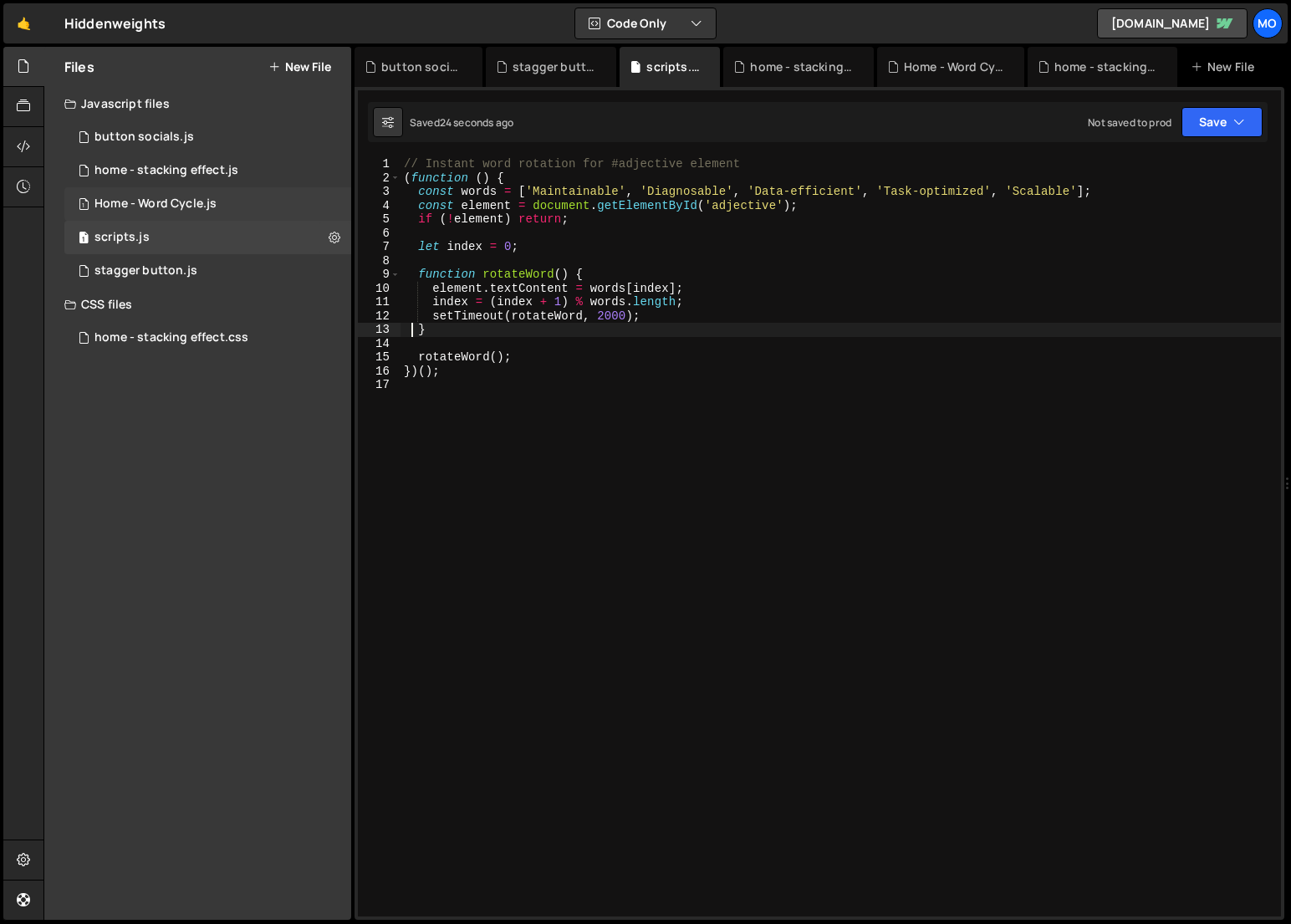
click at [202, 215] on div "1 Home - Word Cycle.js 0" at bounding box center [207, 204] width 287 height 33
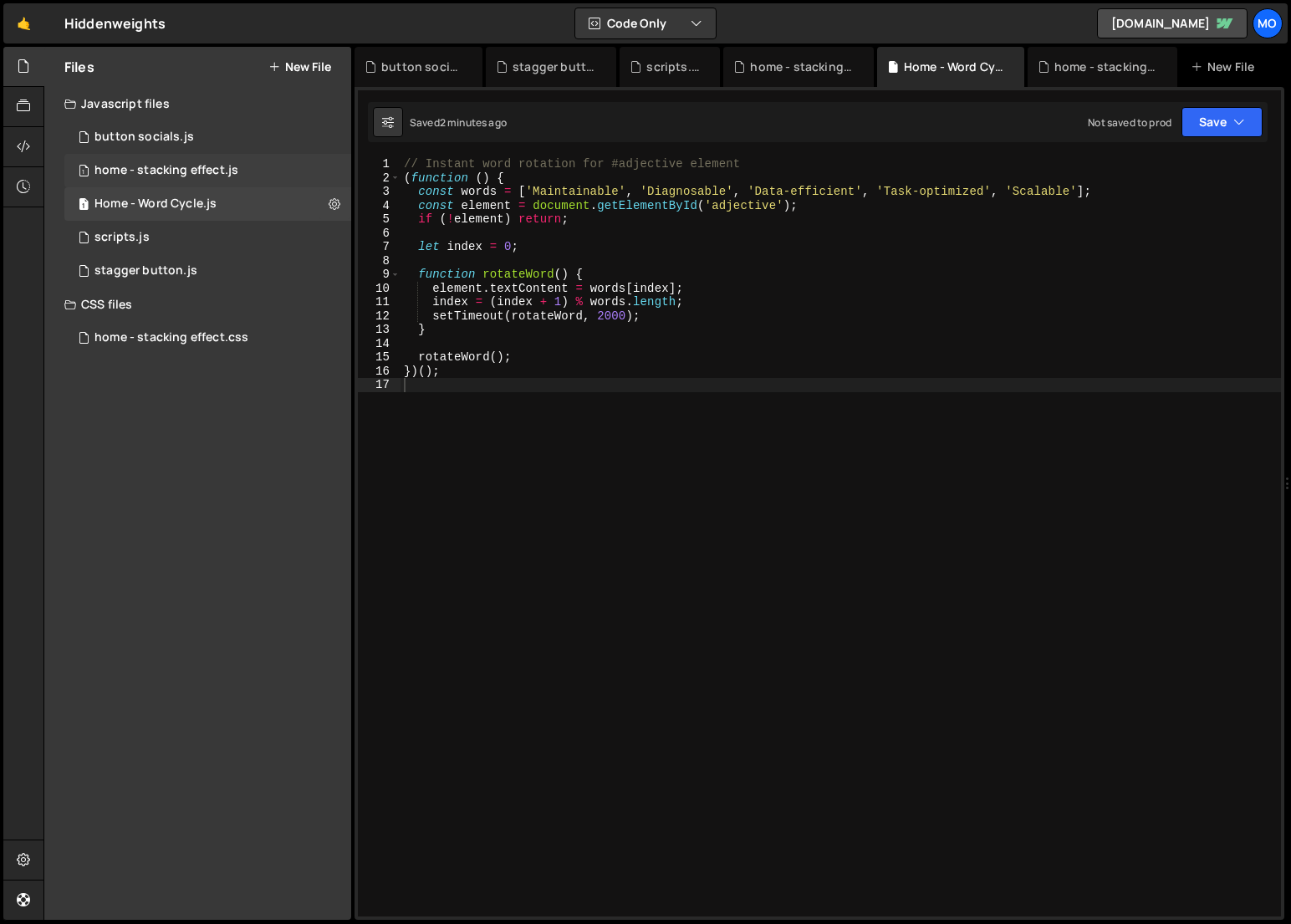
click at [210, 176] on div "home - stacking effect.js" at bounding box center [166, 171] width 144 height 15
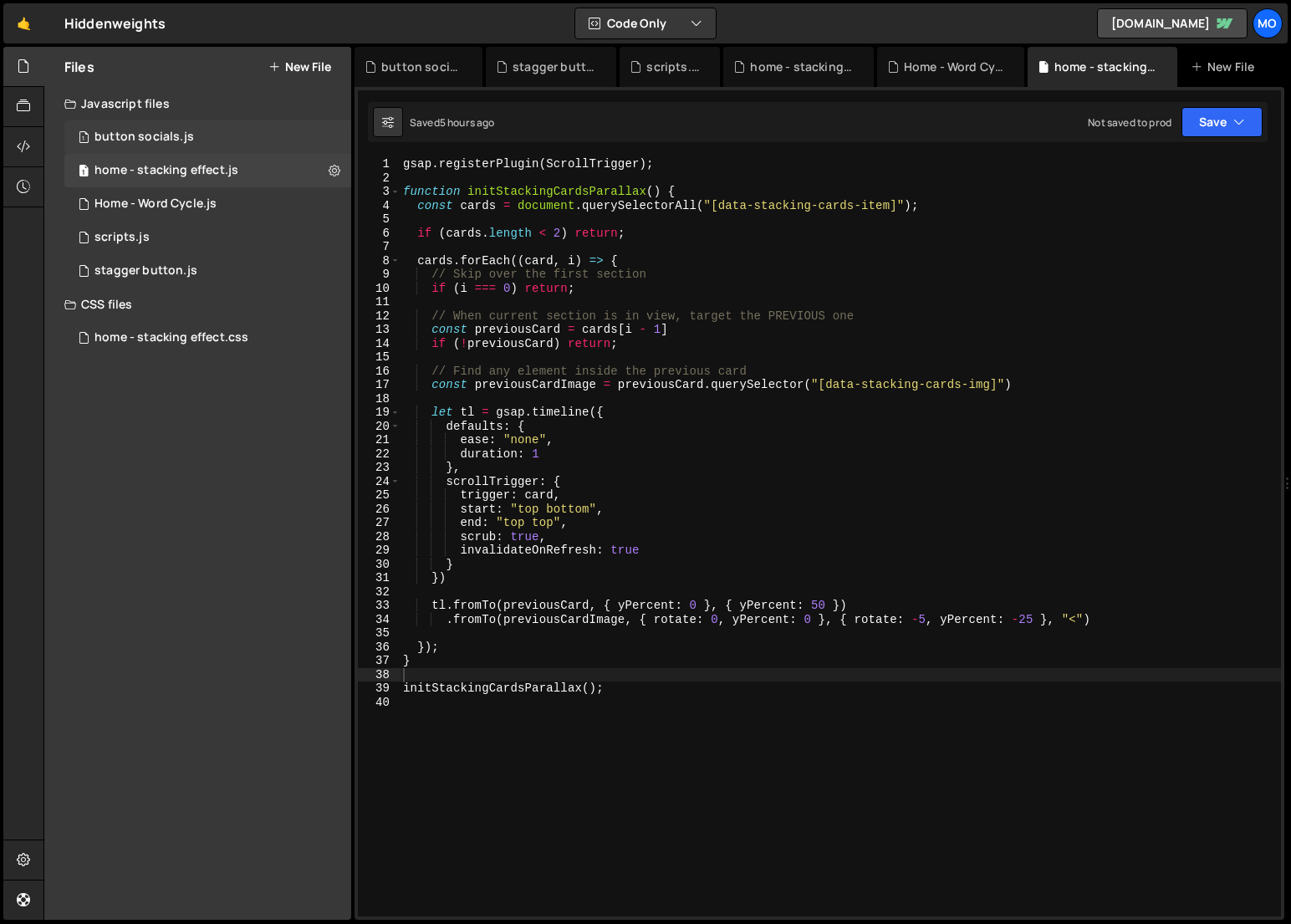
click at [213, 136] on div "1 button socials.js 0" at bounding box center [207, 137] width 287 height 33
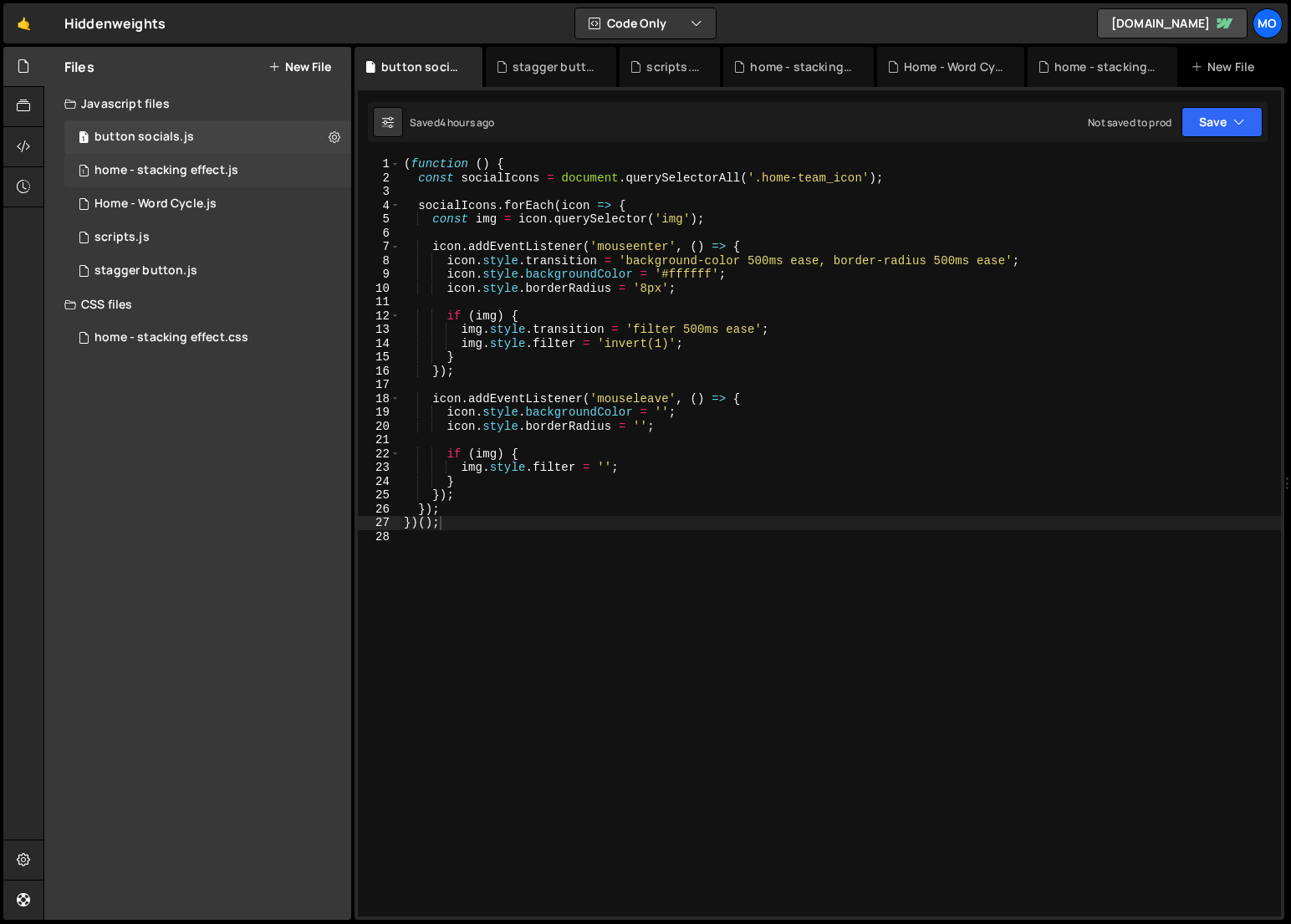
click at [213, 163] on div "1 home - stacking effect.js 0" at bounding box center [207, 171] width 287 height 33
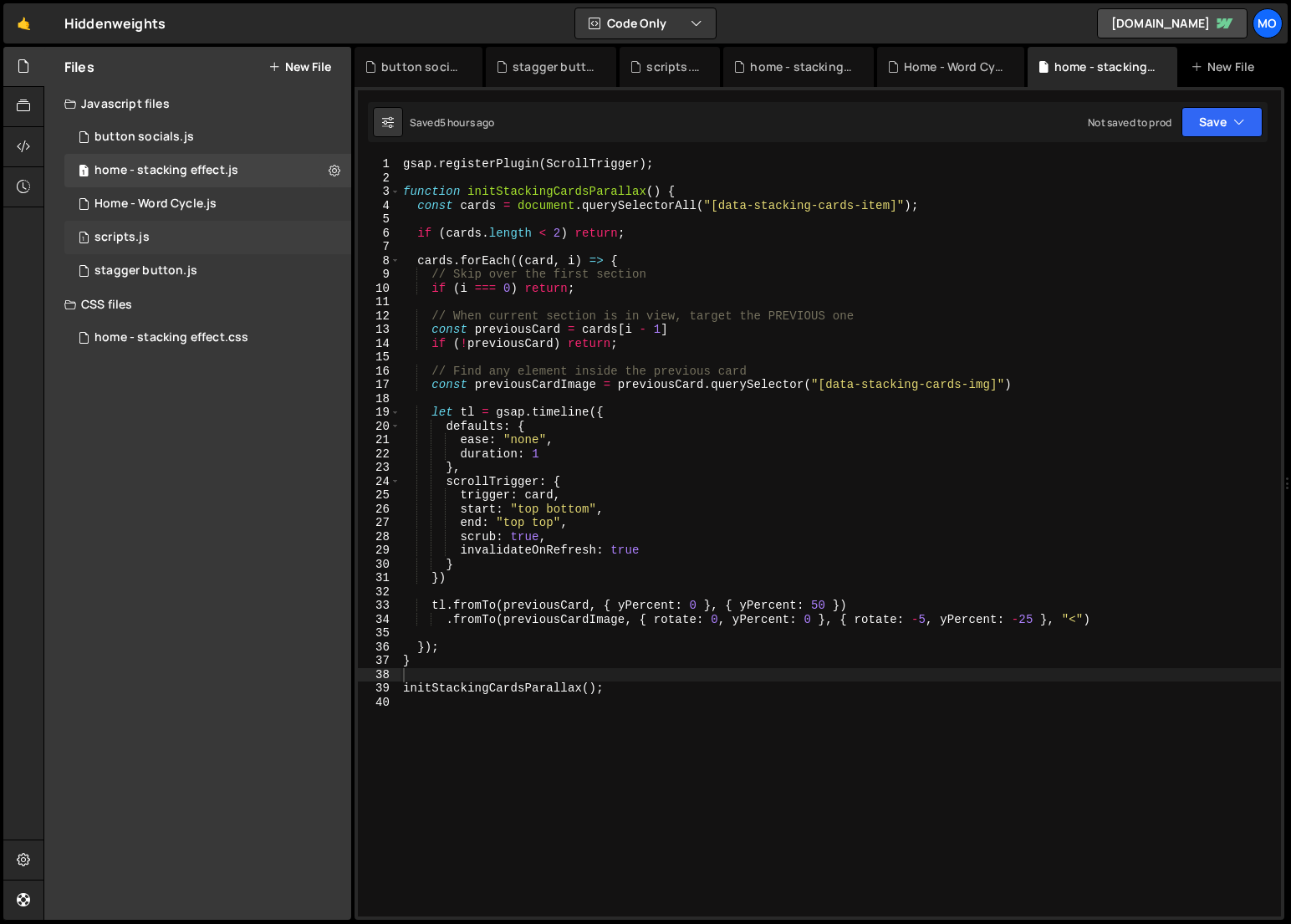
click at [207, 222] on div "1 scripts.js 0" at bounding box center [207, 237] width 287 height 33
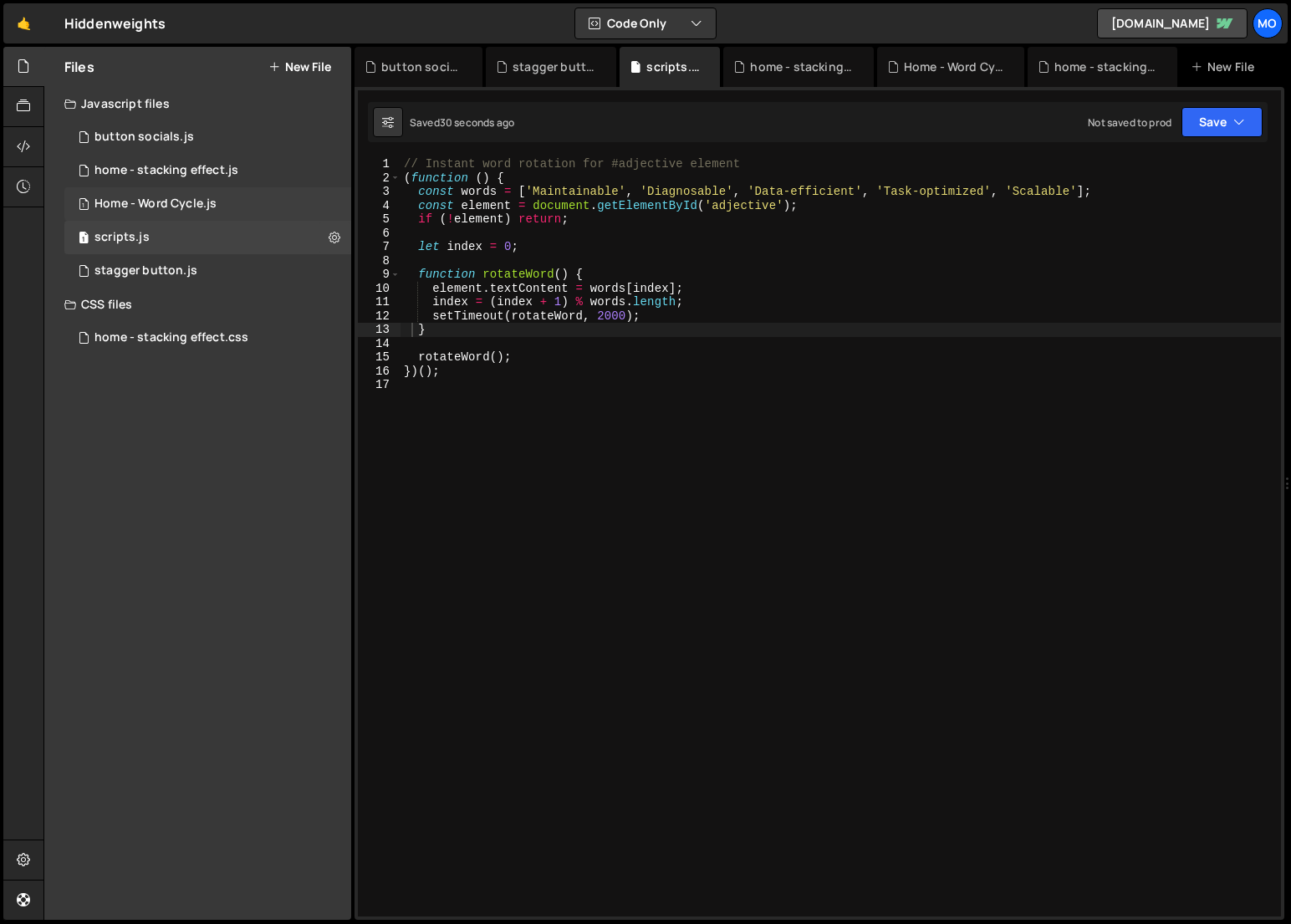
click at [207, 207] on div "Home - Word Cycle.js" at bounding box center [155, 204] width 122 height 15
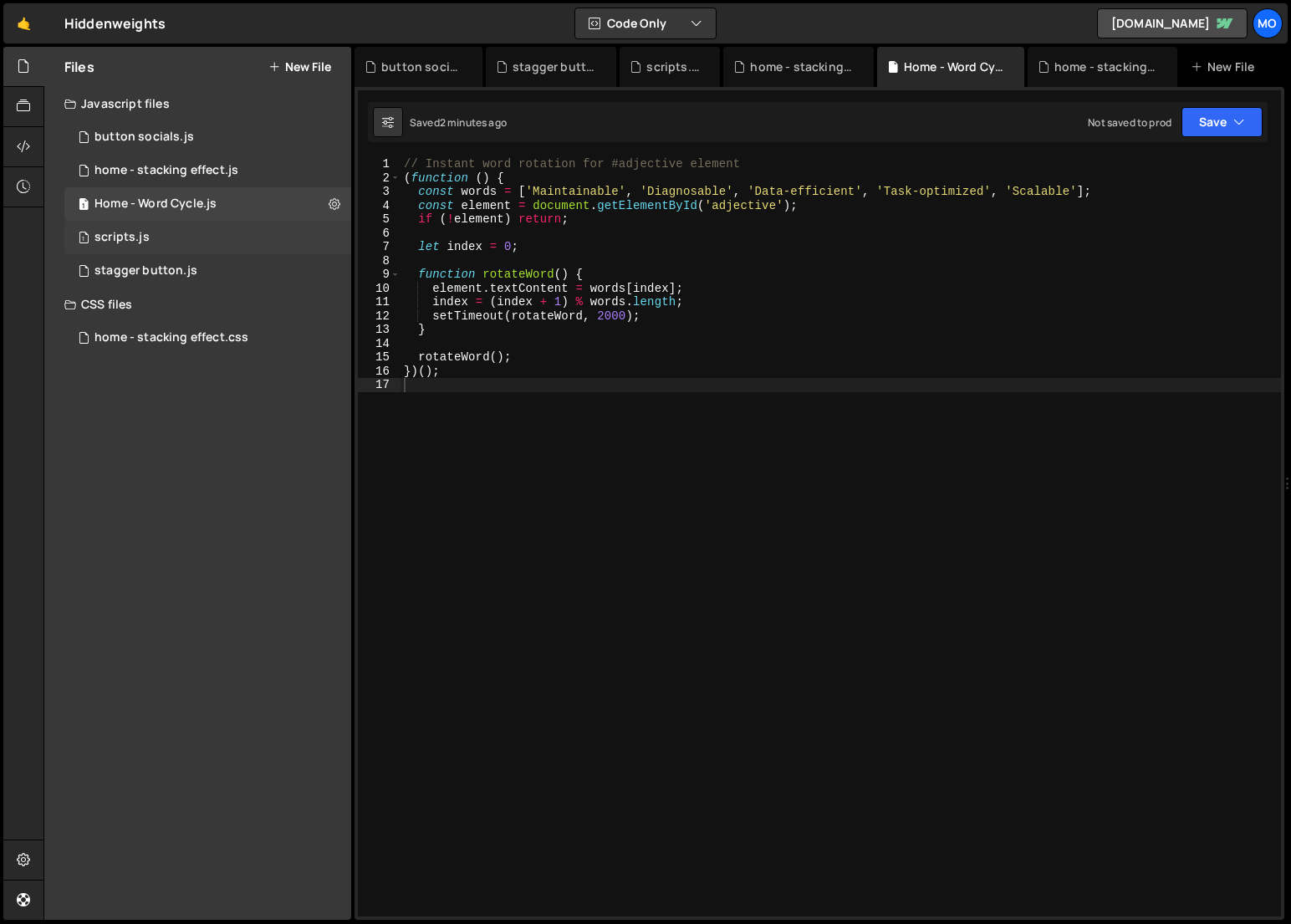
click at [202, 228] on div "1 scripts.js 0" at bounding box center [207, 237] width 287 height 33
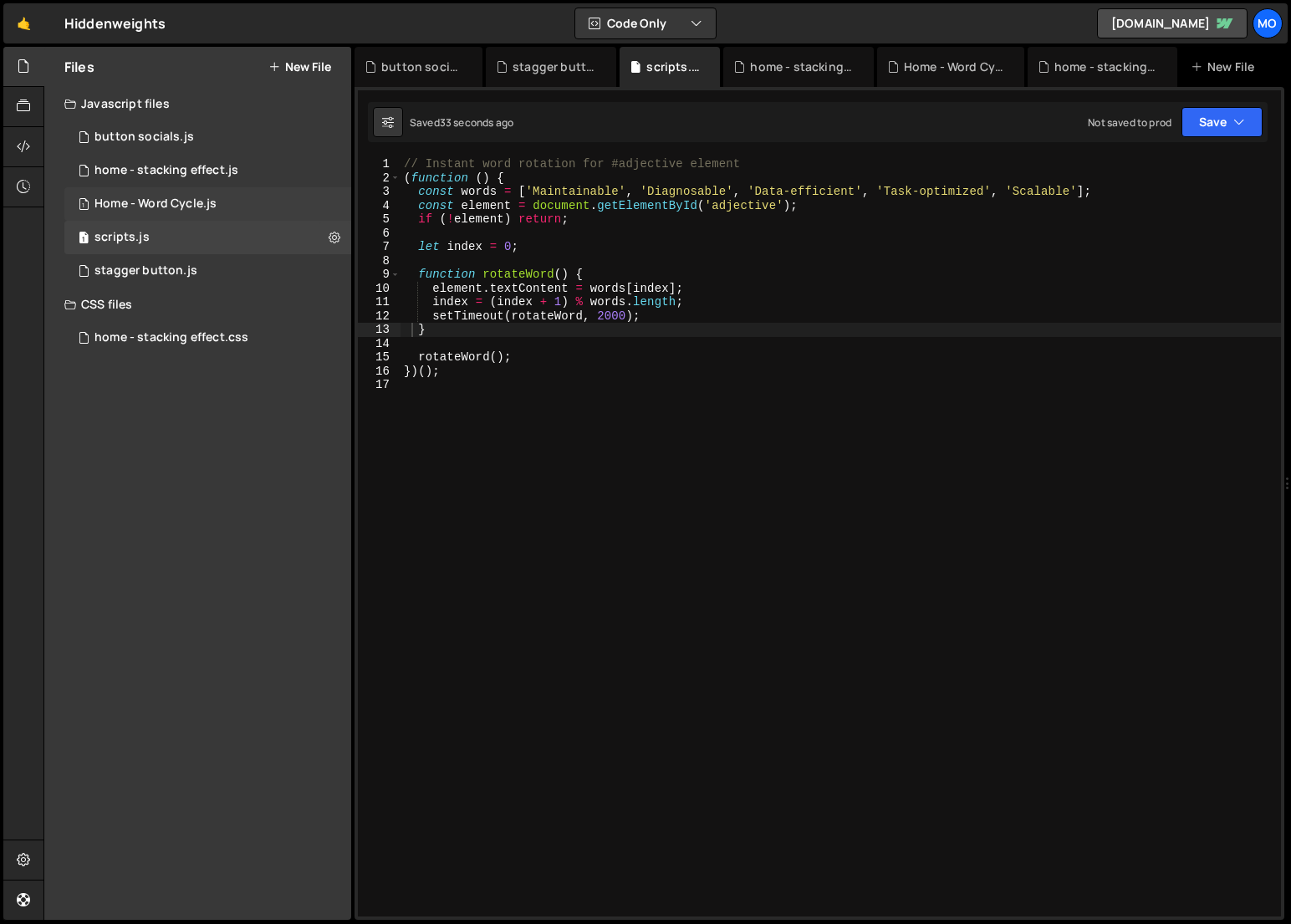
click at [202, 209] on div "Home - Word Cycle.js" at bounding box center [155, 204] width 122 height 15
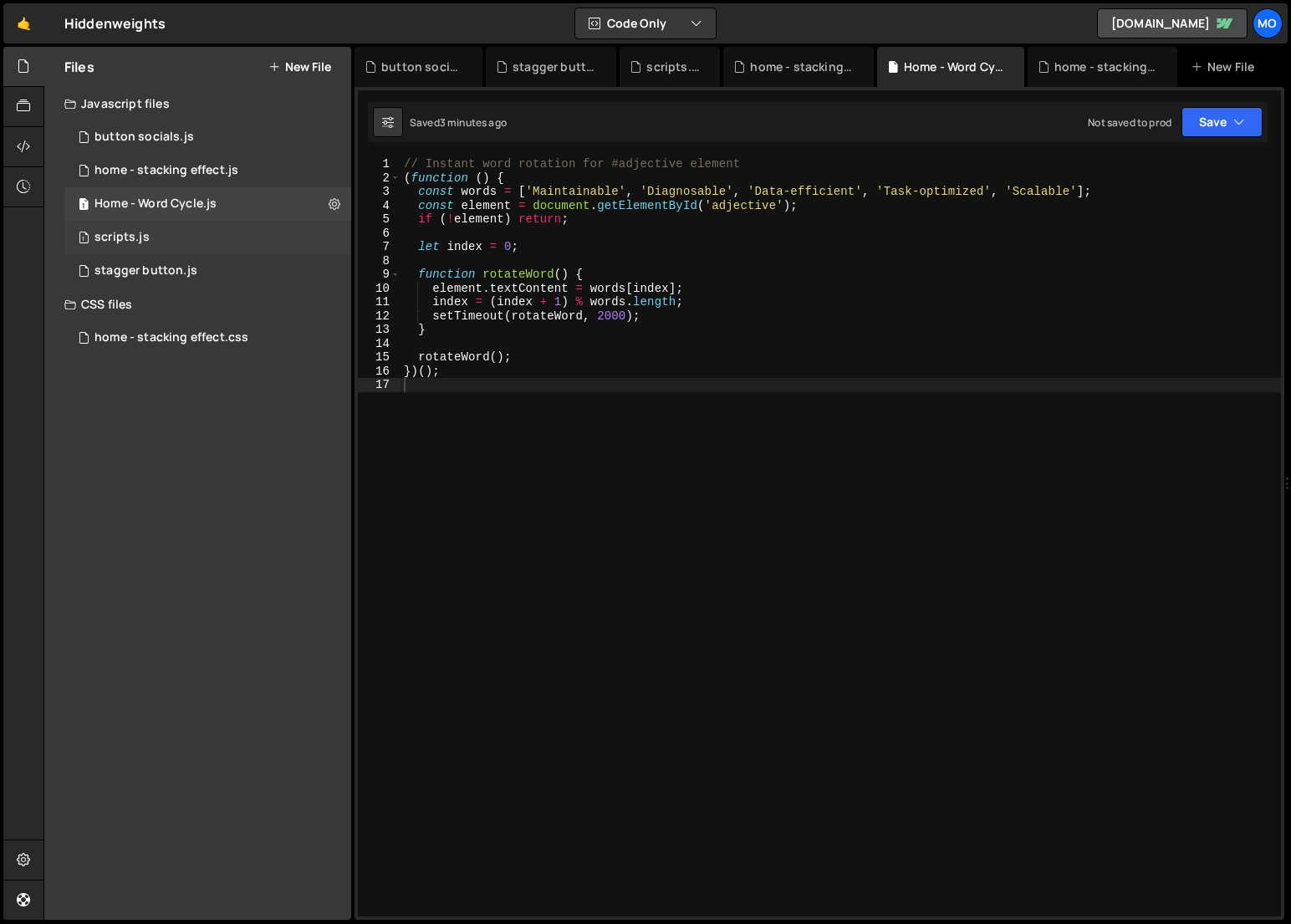
click at [247, 232] on div "1 scripts.js 0" at bounding box center [207, 237] width 287 height 33
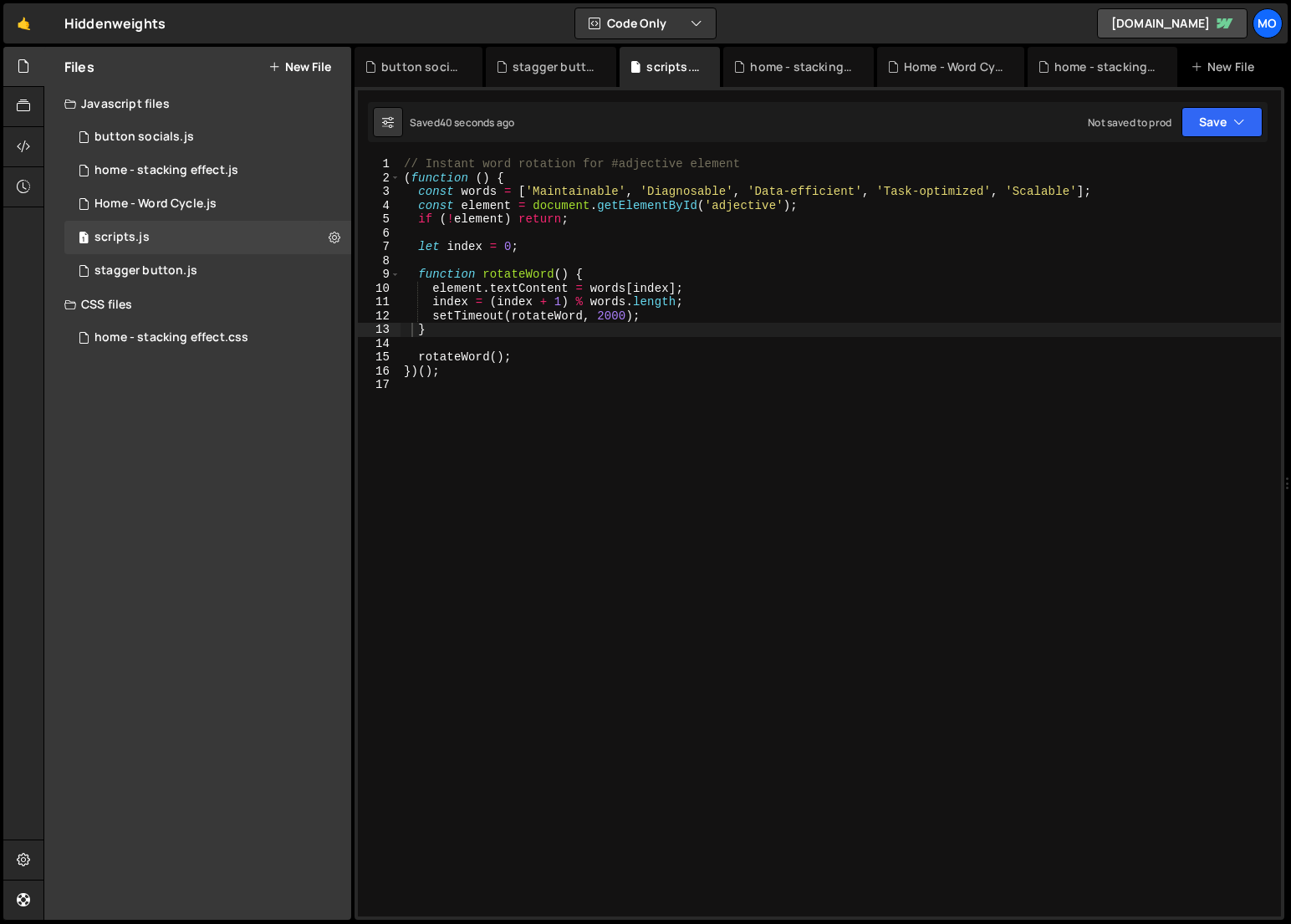
click at [448, 279] on div "// Instant word rotation for #adjective element ( function ( ) { const words = …" at bounding box center [840, 550] width 880 height 787
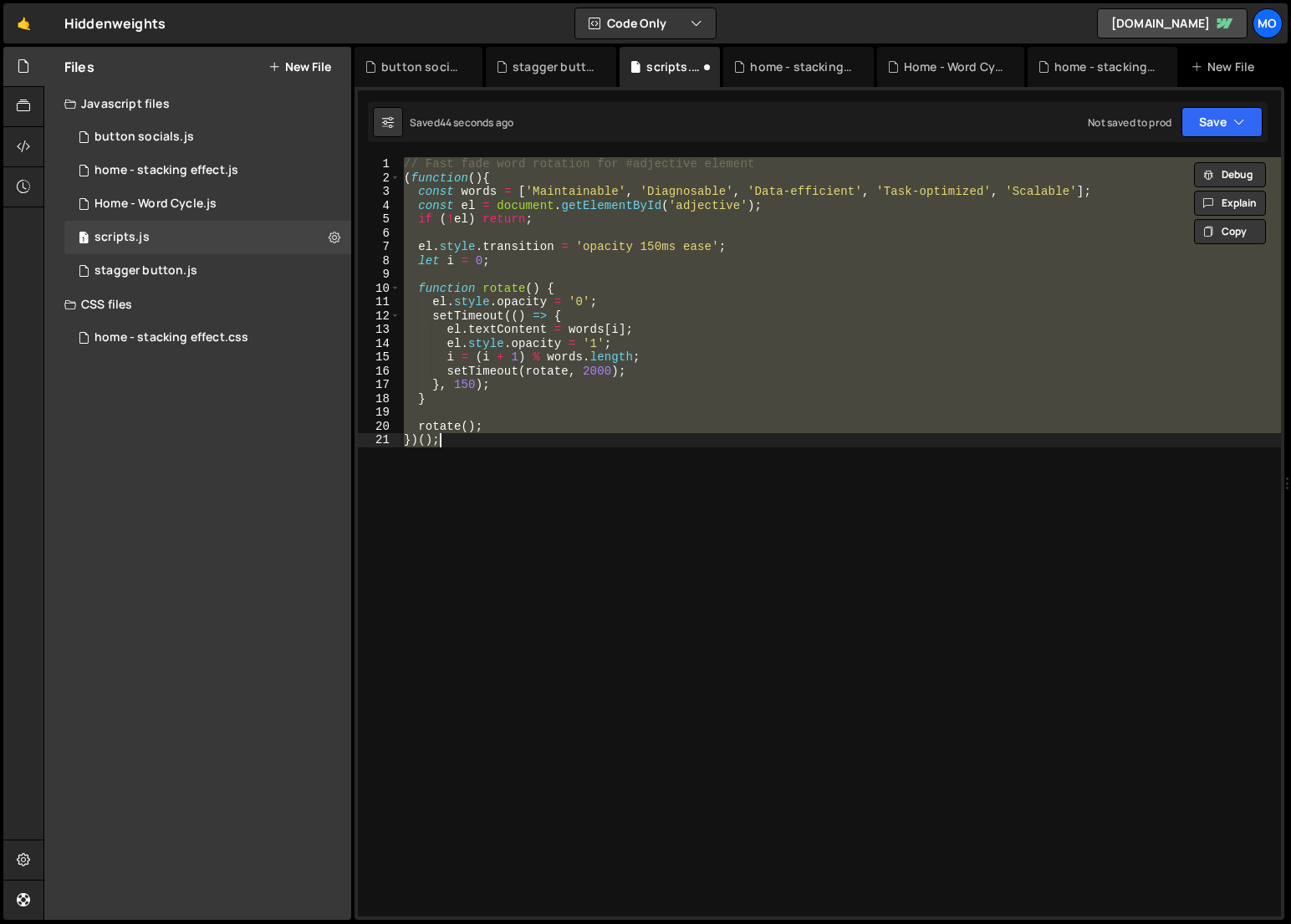
type textarea "}, 1500);"
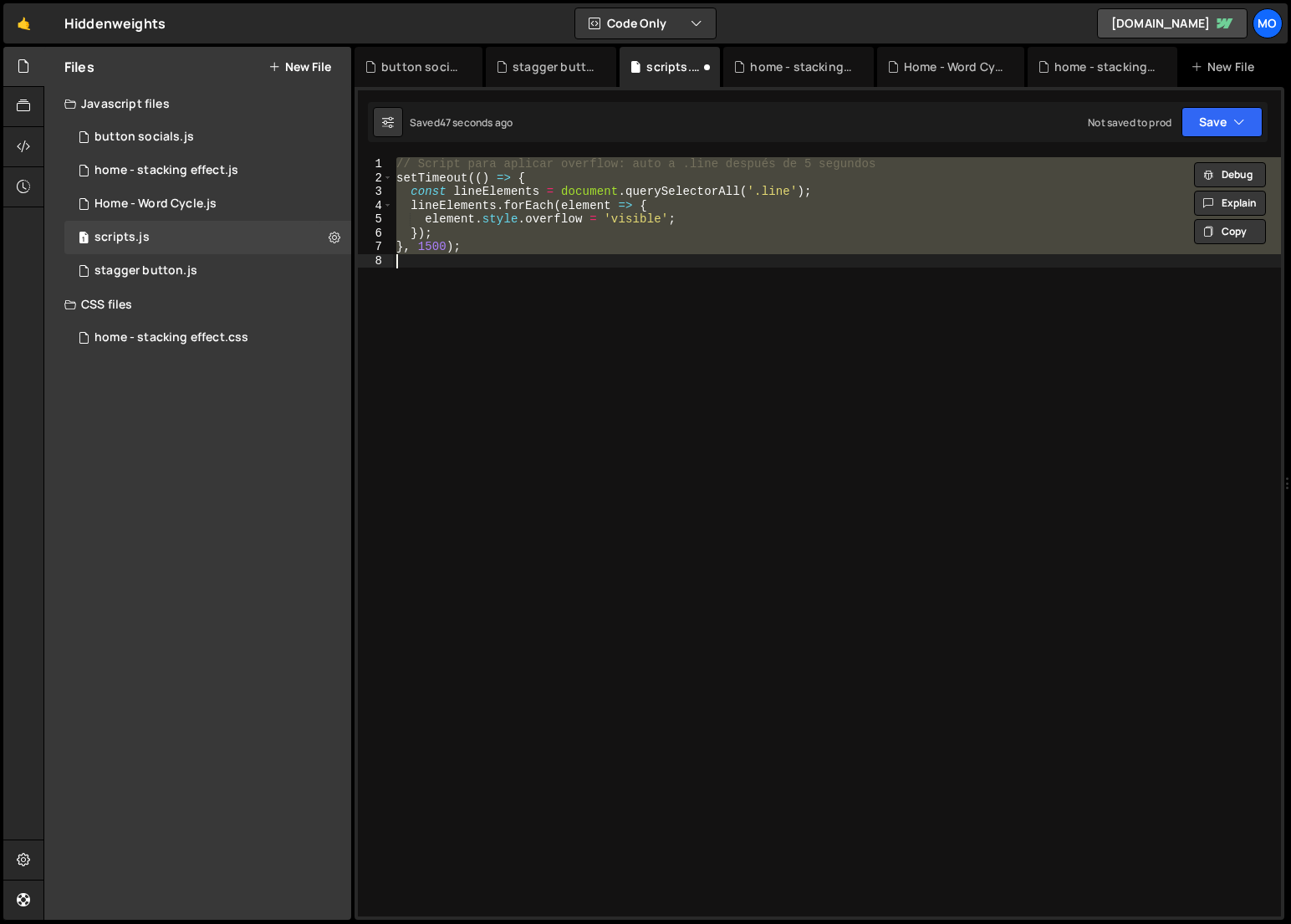
scroll to position [0, 0]
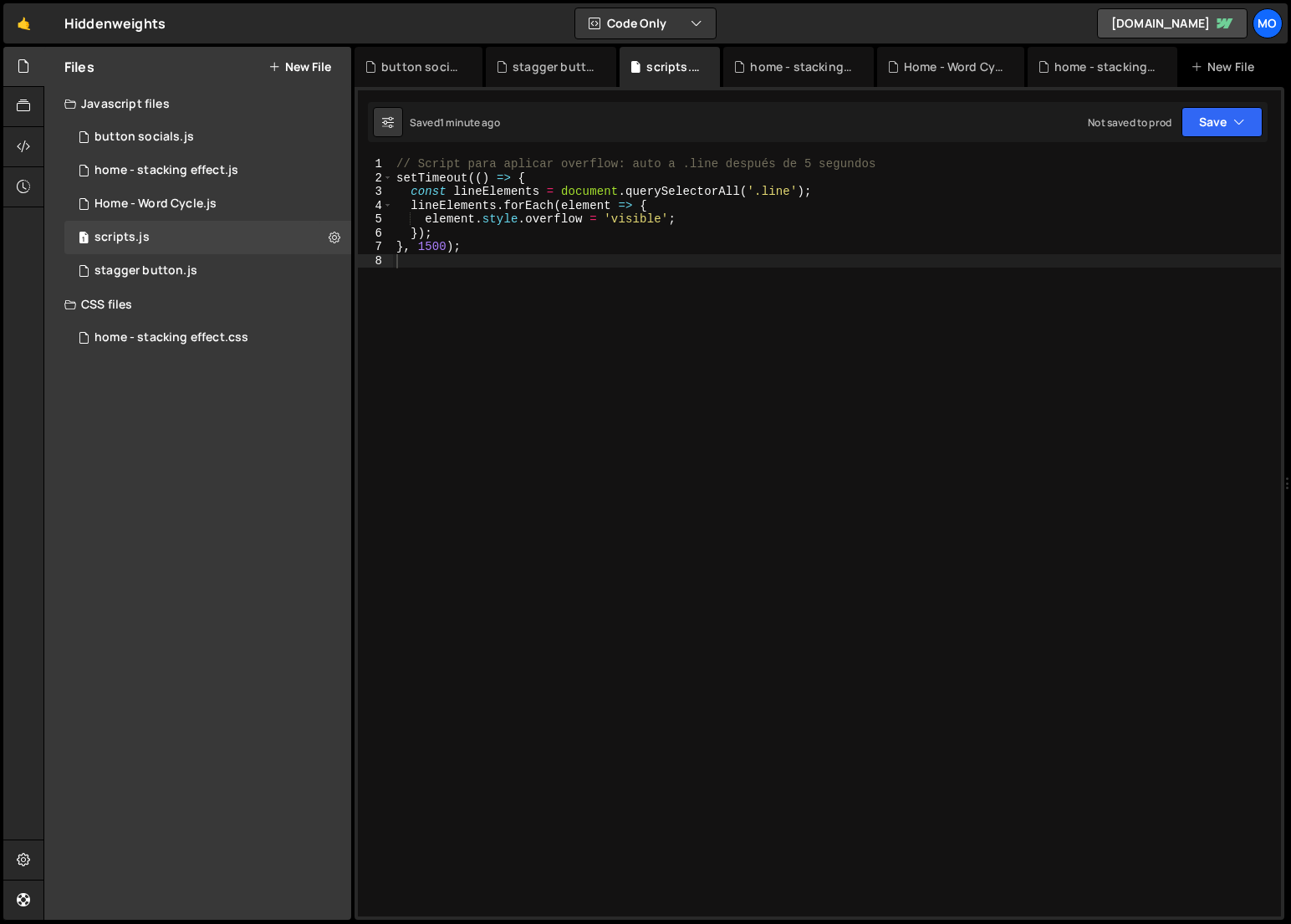
click at [295, 469] on div "Files New File Javascript files 1 button socials.js 0 1 home - stacking effect.…" at bounding box center [197, 483] width 307 height 872
click at [195, 214] on div "1 Home - Word Cycle.js 0" at bounding box center [207, 204] width 287 height 33
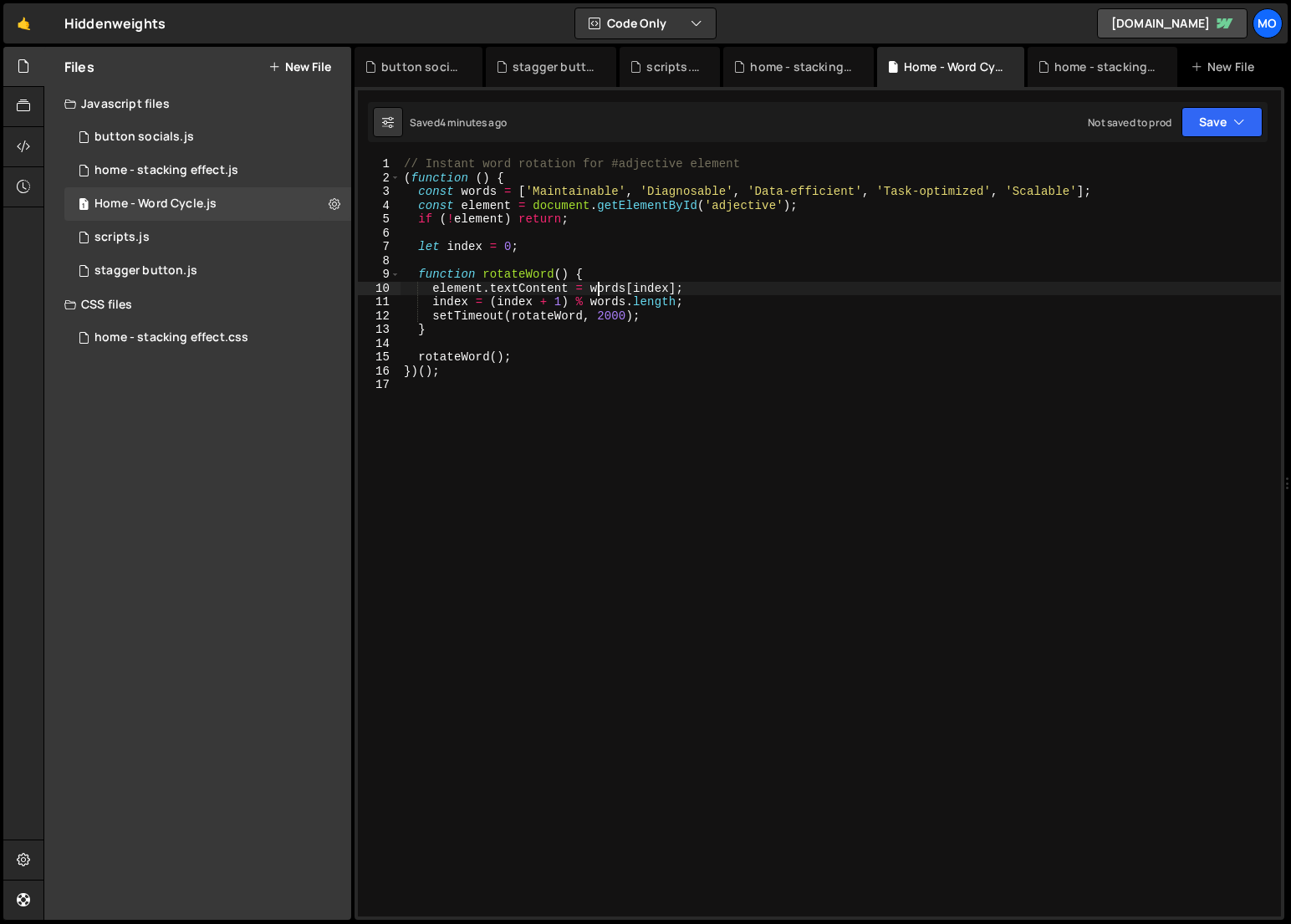
click at [596, 288] on div "// Instant word rotation for #adjective element ( function ( ) { const words = …" at bounding box center [840, 550] width 880 height 787
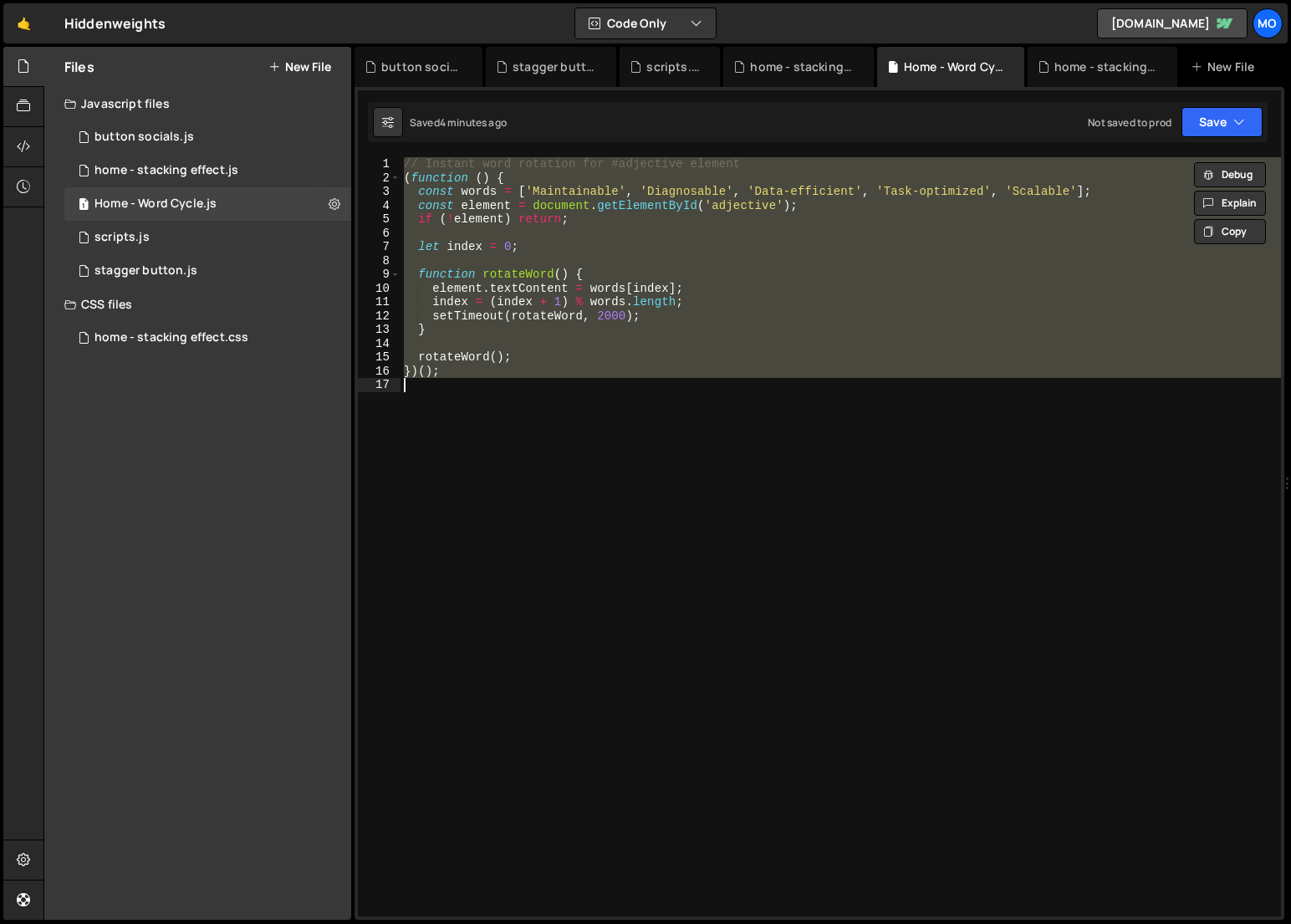
paste textarea
type textarea "})();"
